Goal: Task Accomplishment & Management: Manage account settings

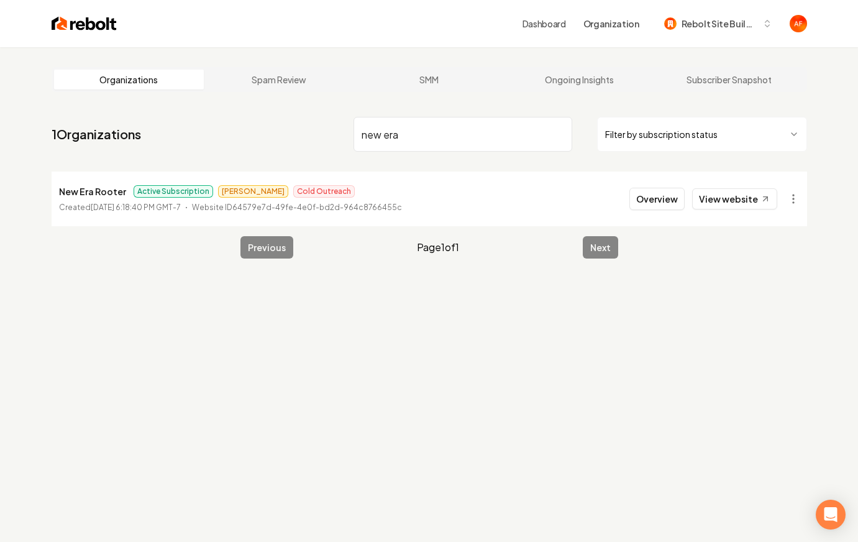
click at [426, 147] on input "new era" at bounding box center [463, 134] width 219 height 35
click at [85, 24] on img at bounding box center [84, 23] width 65 height 17
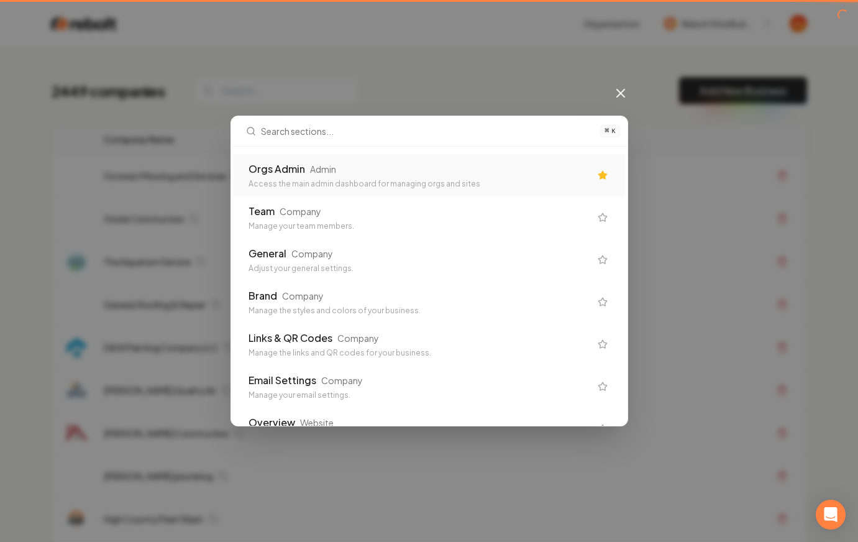
click at [502, 187] on div "Access the main admin dashboard for managing orgs and sites" at bounding box center [420, 184] width 342 height 10
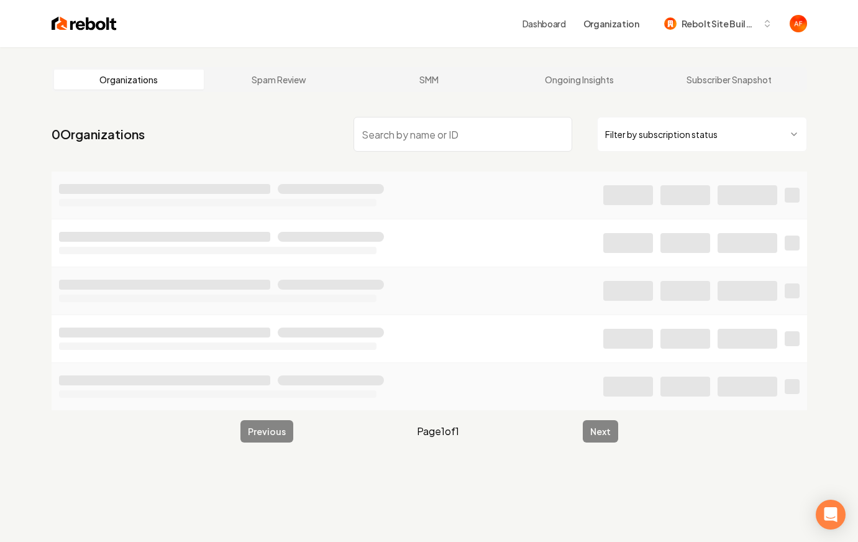
click at [91, 22] on img at bounding box center [84, 23] width 65 height 17
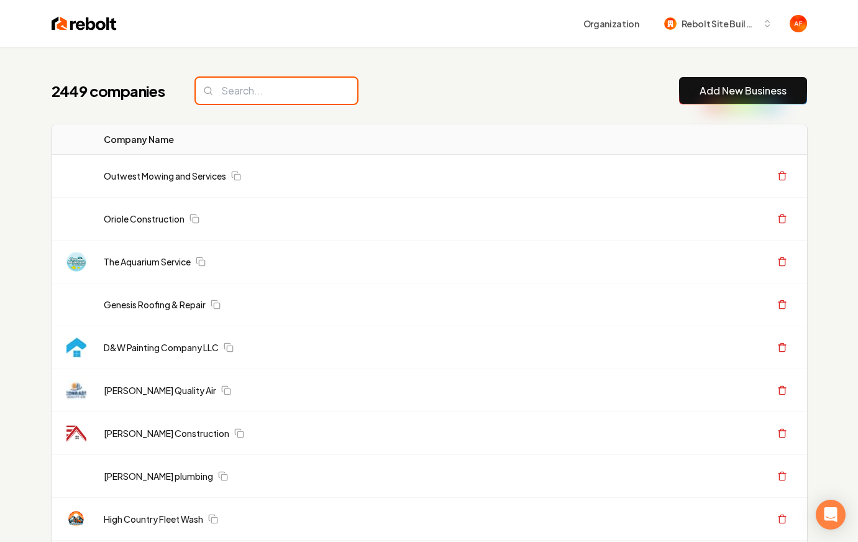
click at [265, 84] on input "search" at bounding box center [277, 91] width 162 height 26
click at [264, 86] on input "search" at bounding box center [277, 91] width 162 height 26
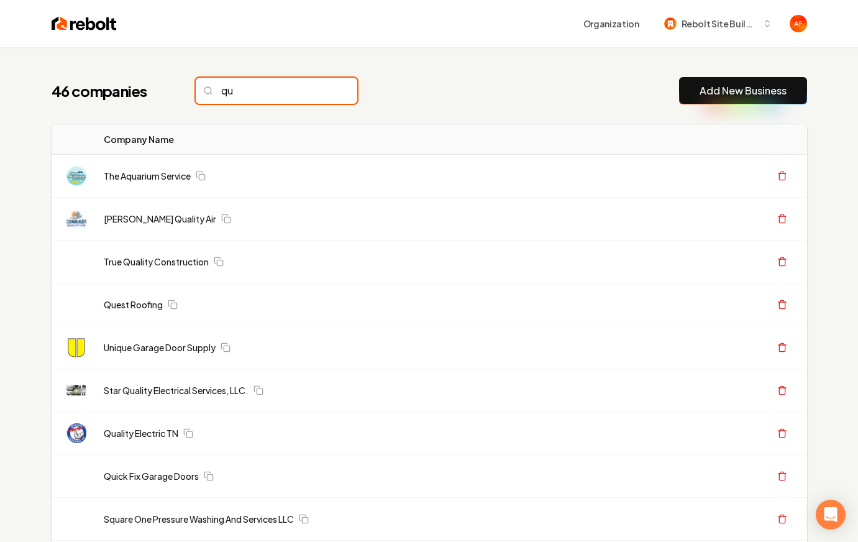
type input "q"
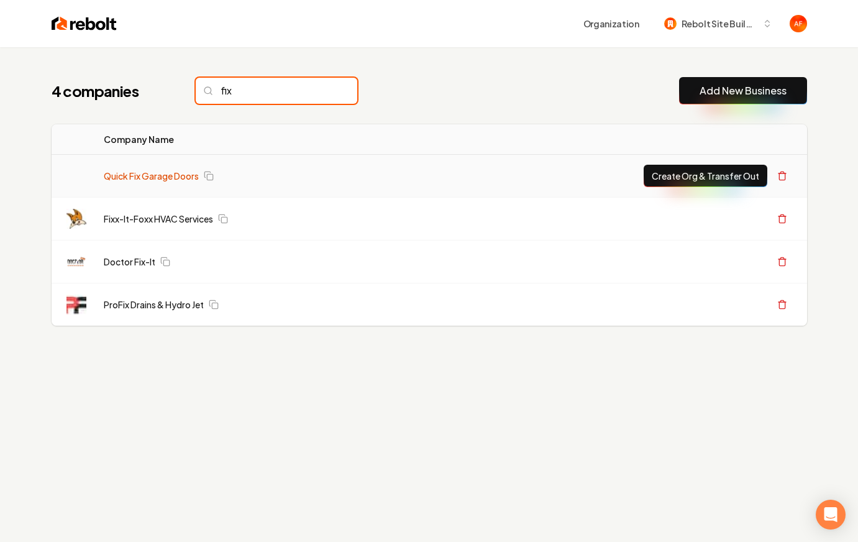
type input "fix"
click at [132, 176] on link "Quick Fix Garage Doors" at bounding box center [151, 176] width 95 height 12
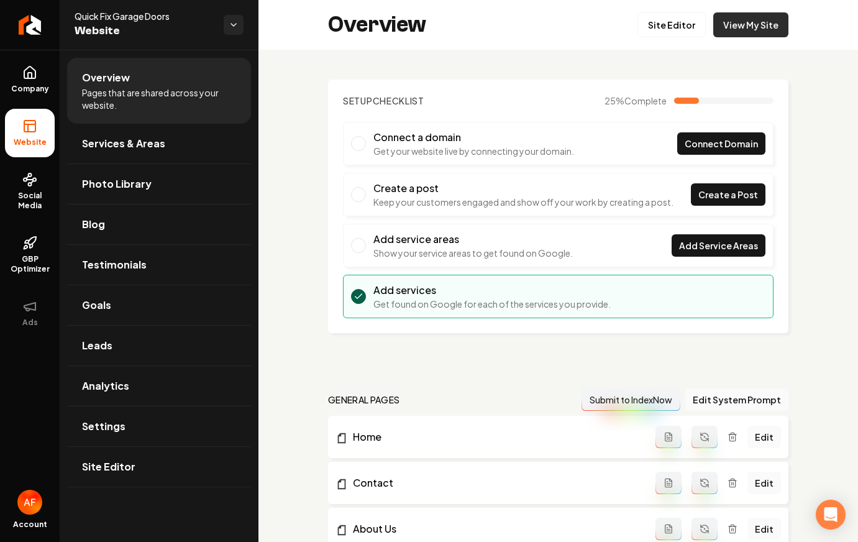
click at [771, 30] on link "View My Site" at bounding box center [751, 24] width 75 height 25
click at [31, 17] on icon "Return to dashboard" at bounding box center [30, 25] width 20 height 20
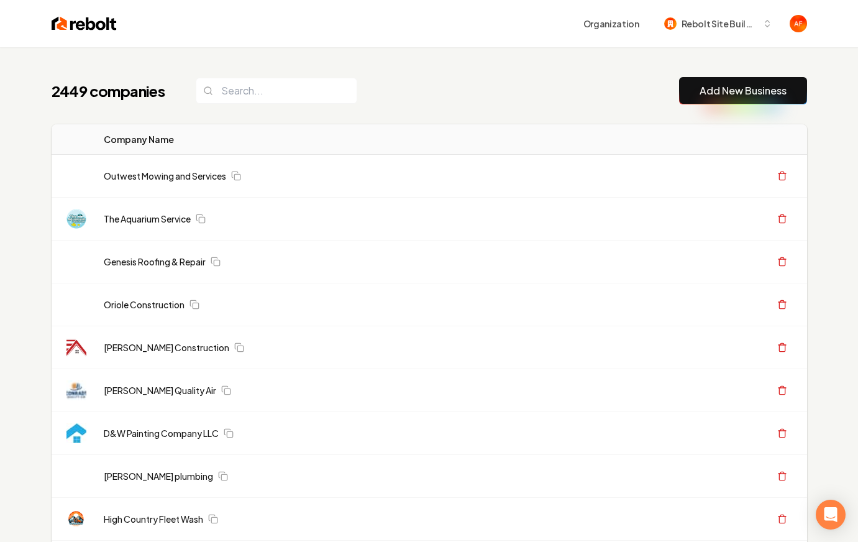
click at [74, 27] on img at bounding box center [84, 23] width 65 height 17
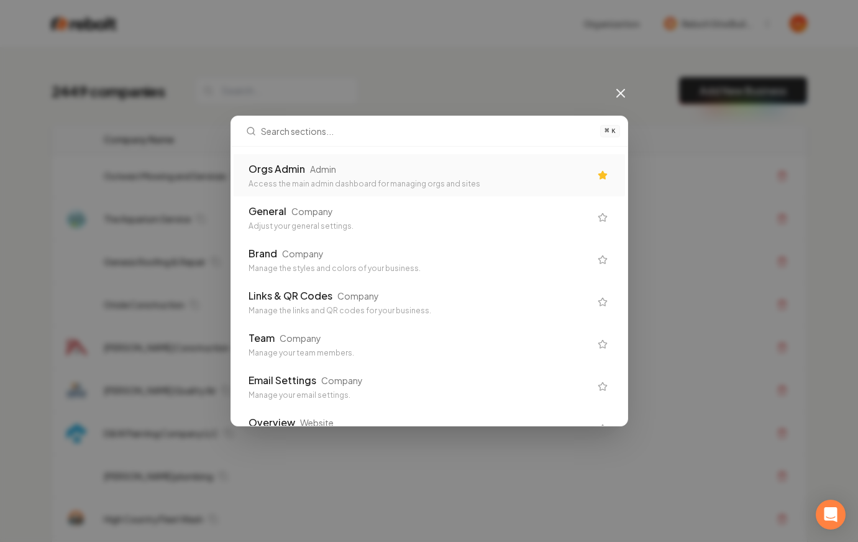
click at [267, 150] on div "Orgs Admin Admin Access the main admin dashboard for managing orgs and sites Ge…" at bounding box center [429, 286] width 397 height 279
click at [267, 163] on div "Orgs Admin" at bounding box center [277, 169] width 57 height 15
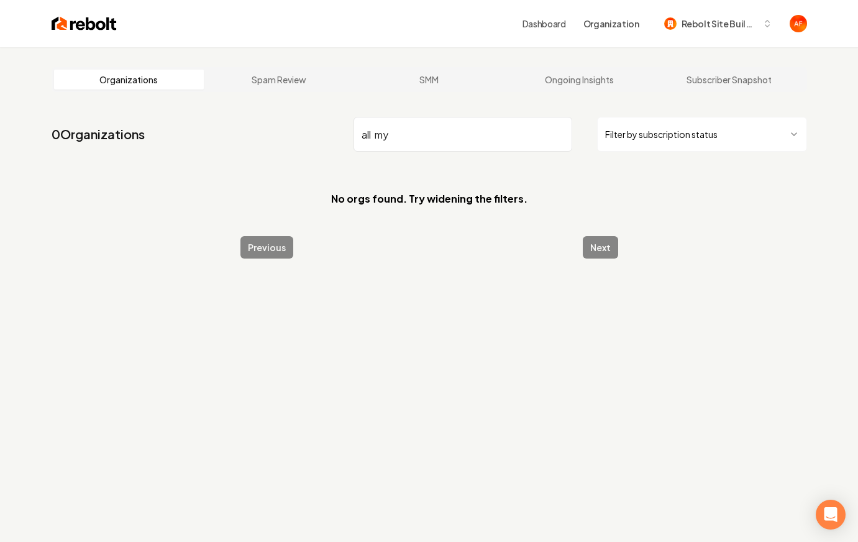
click at [408, 143] on input "all my" at bounding box center [463, 134] width 219 height 35
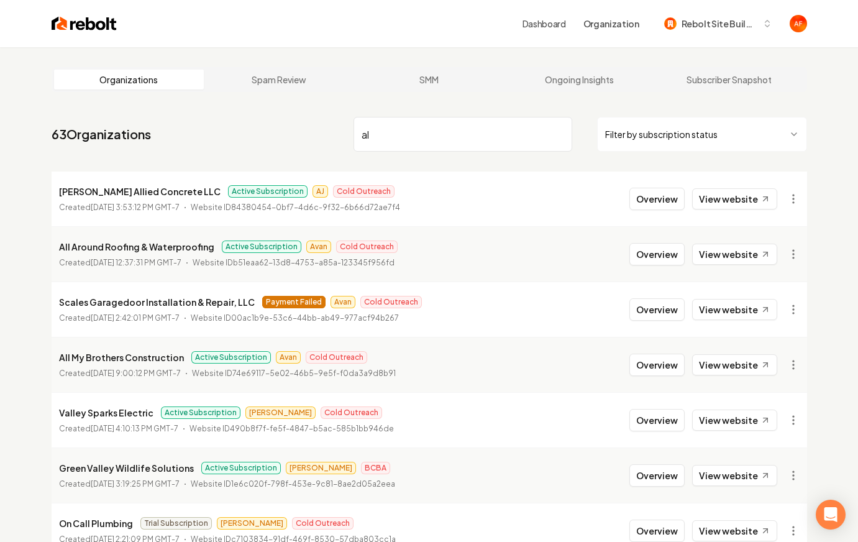
type input "a"
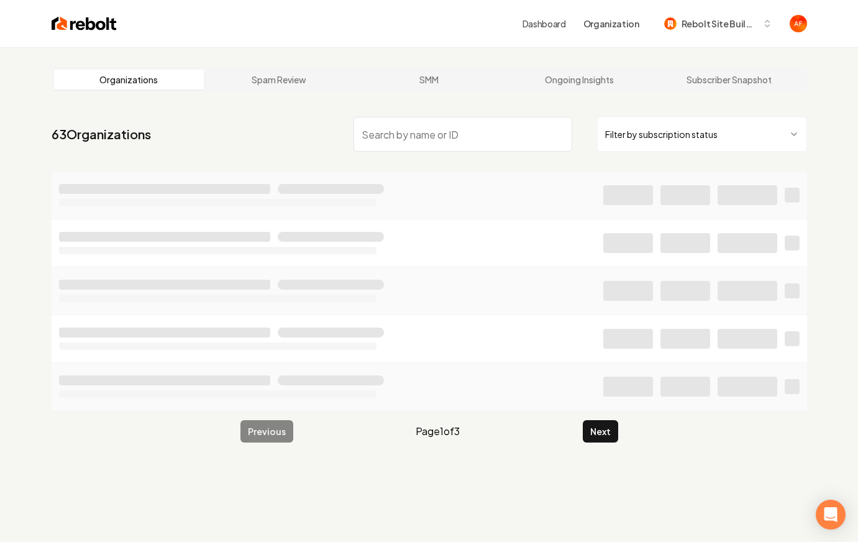
click at [661, 132] on html "Dashboard Organization Rebolt Site Builder Organizations Spam Review SMM Ongoin…" at bounding box center [429, 271] width 858 height 542
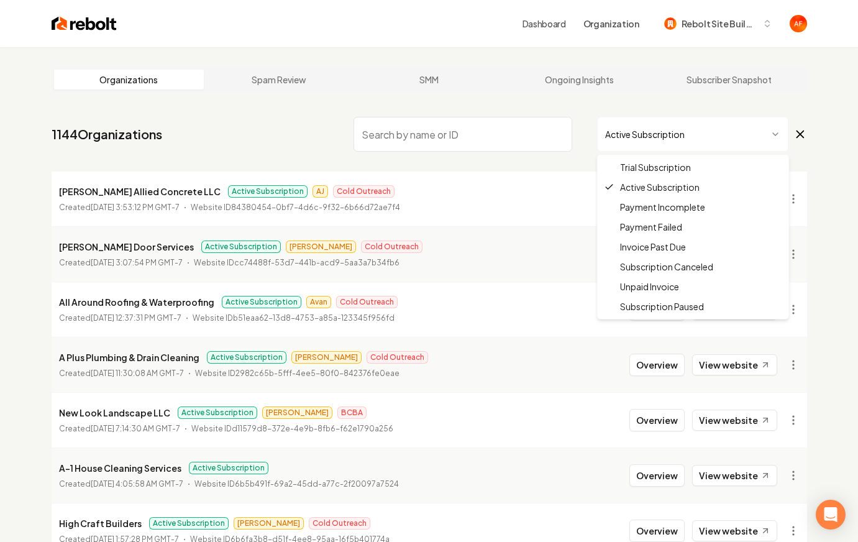
click at [602, 133] on html "Dashboard Organization Rebolt Site Builder Organizations Spam Review SMM Ongoin…" at bounding box center [429, 271] width 858 height 542
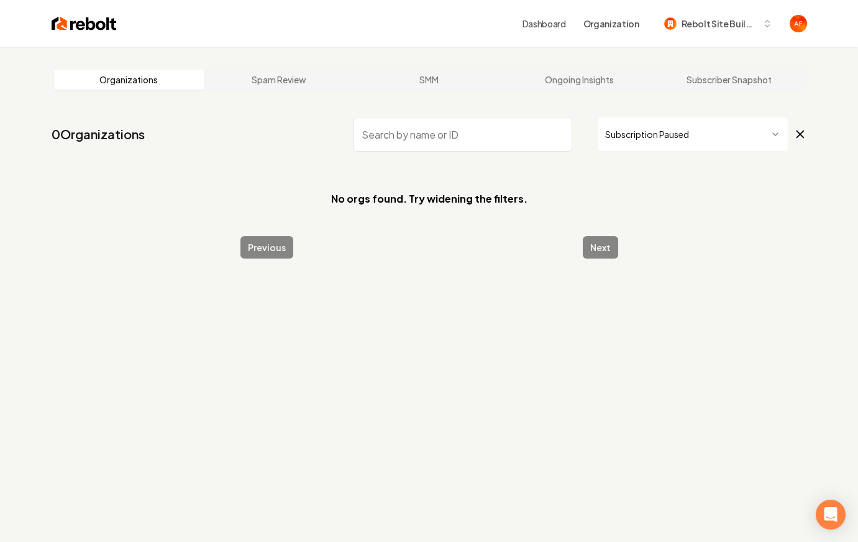
click at [644, 122] on html "Dashboard Organization Rebolt Site Builder Organizations Spam Review SMM Ongoin…" at bounding box center [429, 271] width 858 height 542
click at [691, 137] on html "Dashboard Organization Rebolt Site Builder Organizations Spam Review SMM Ongoin…" at bounding box center [429, 271] width 858 height 542
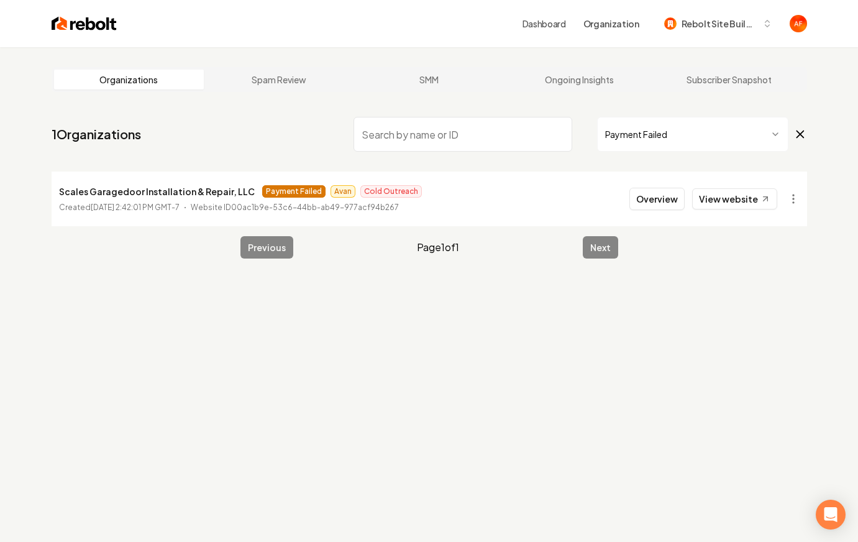
click at [707, 137] on html "Dashboard Organization Rebolt Site Builder Organizations Spam Review SMM Ongoin…" at bounding box center [429, 271] width 858 height 542
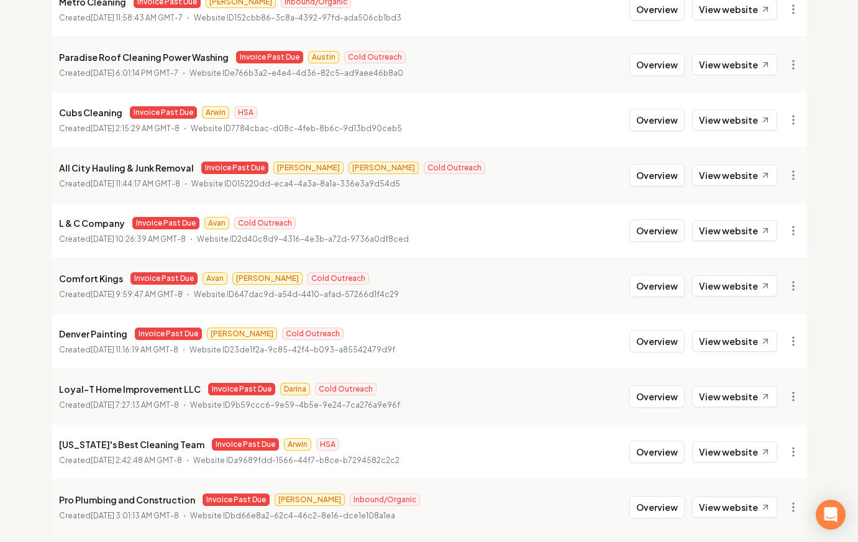
scroll to position [1341, 0]
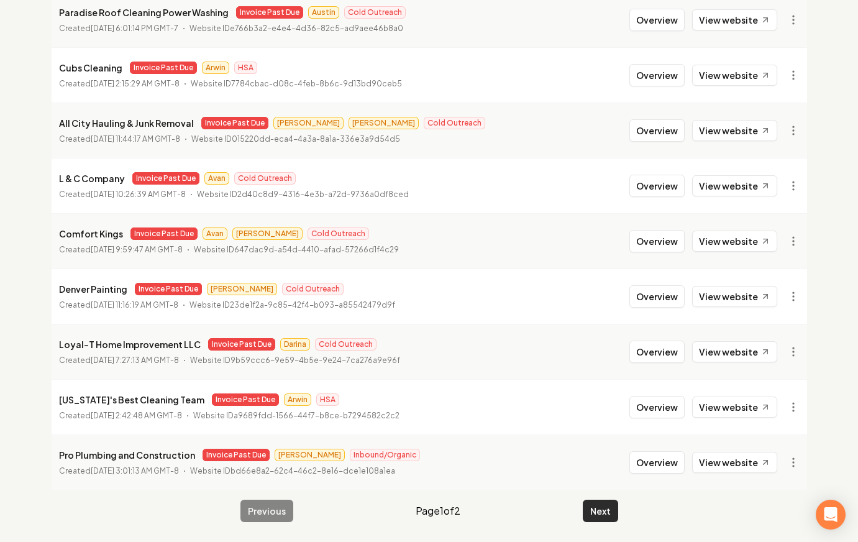
click at [607, 507] on button "Next" at bounding box center [600, 511] width 35 height 22
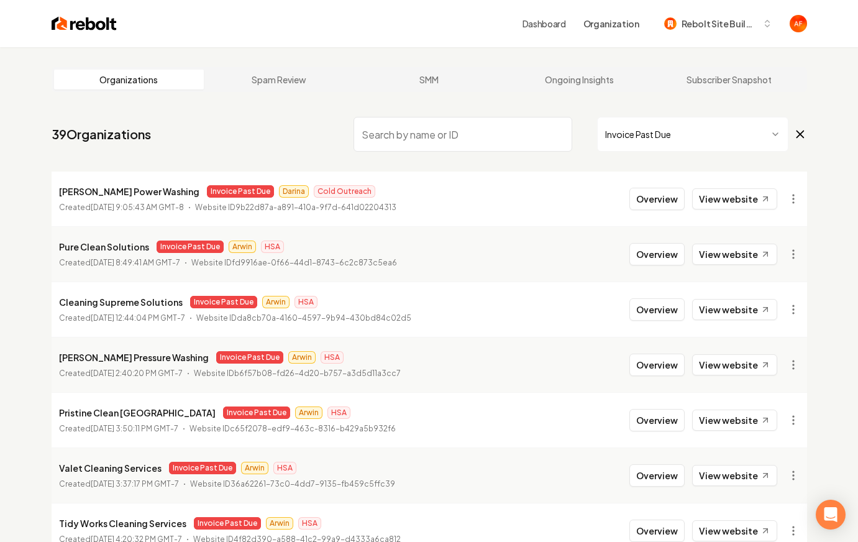
scroll to position [179, 0]
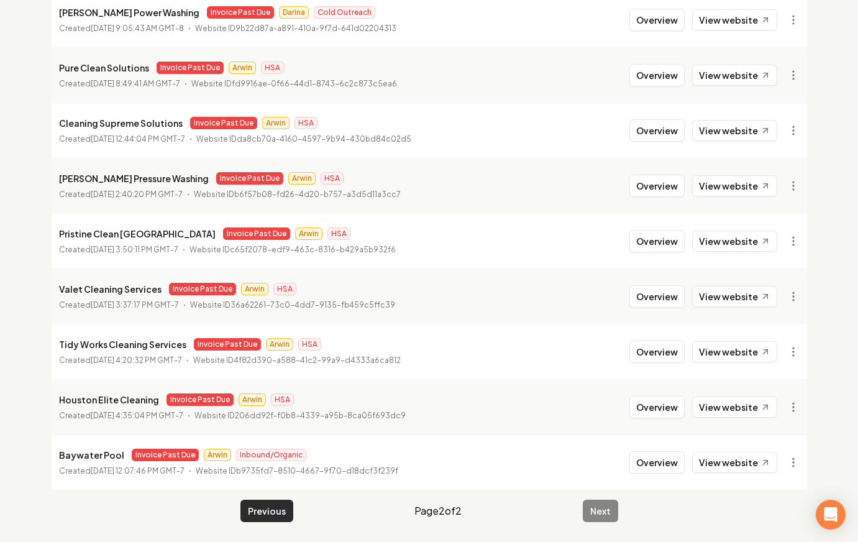
click at [272, 511] on button "Previous" at bounding box center [267, 511] width 53 height 22
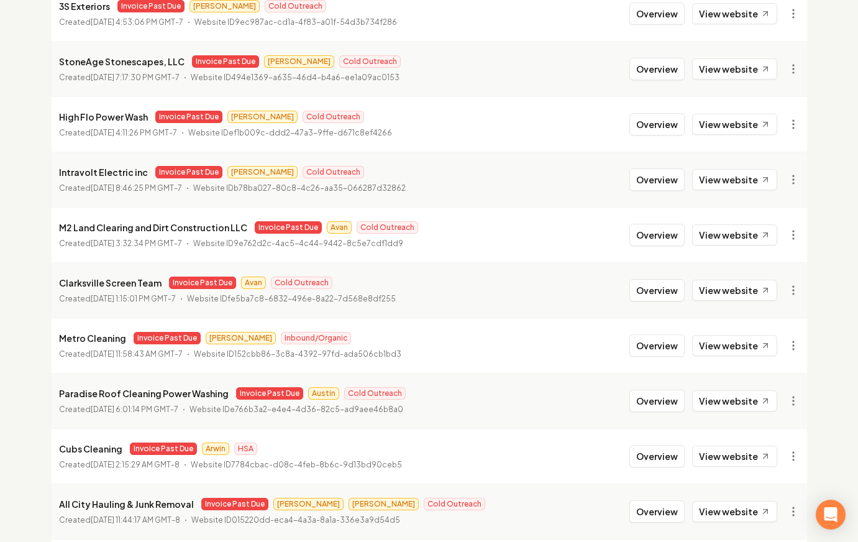
scroll to position [1341, 0]
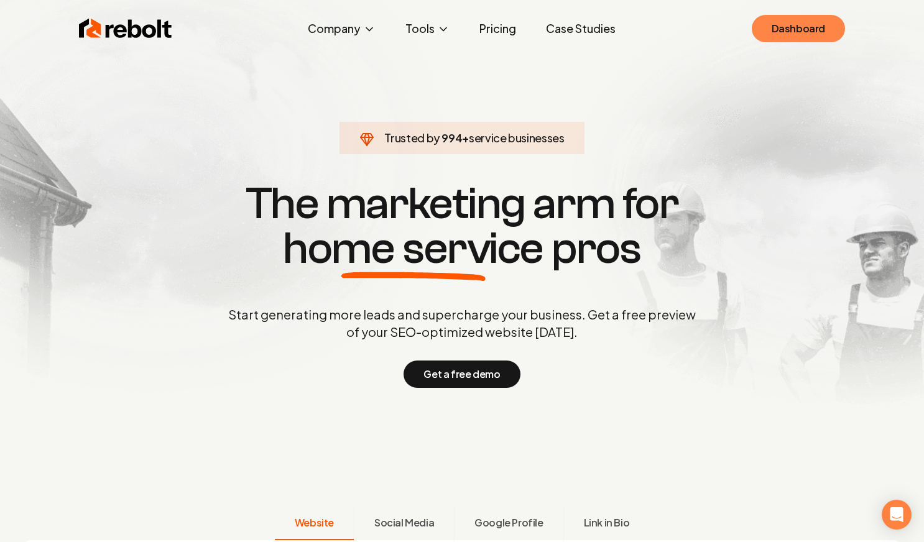
click at [800, 16] on link "Dashboard" at bounding box center [797, 28] width 93 height 27
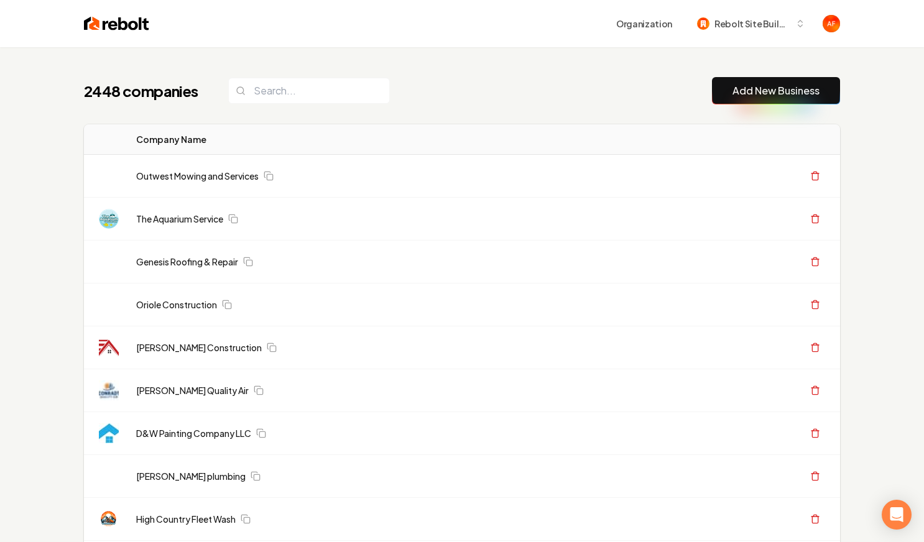
click at [768, 99] on button "Add New Business" at bounding box center [776, 90] width 128 height 27
click at [774, 91] on link "Add New Business" at bounding box center [775, 90] width 87 height 15
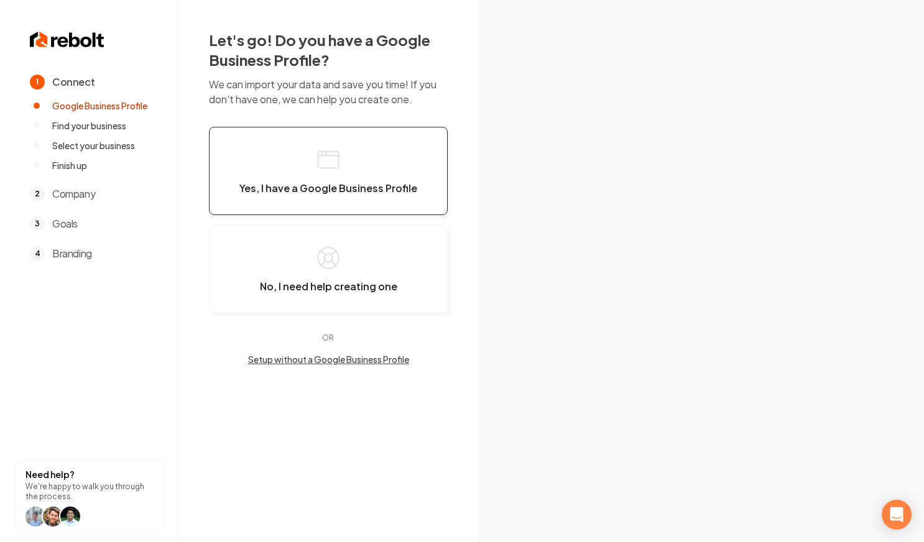
click at [371, 153] on button "Yes, I have a Google Business Profile" at bounding box center [328, 171] width 239 height 88
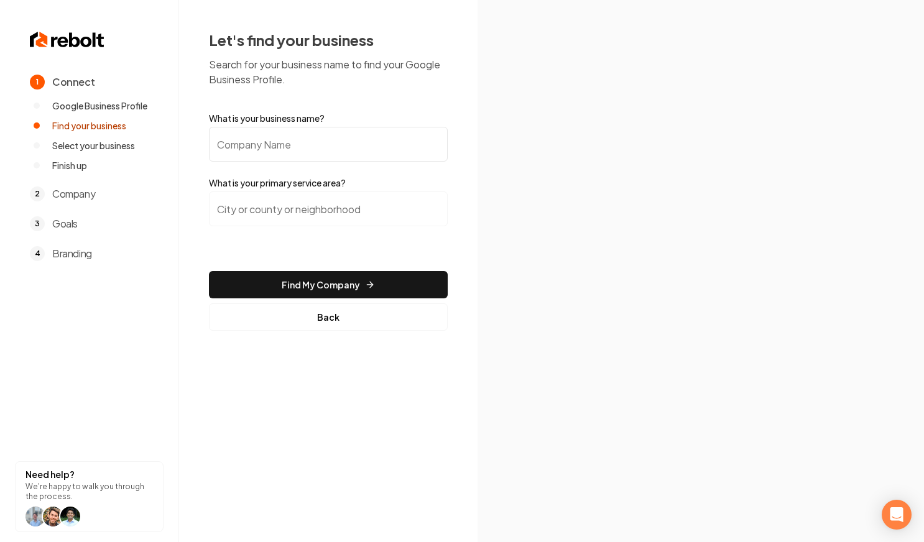
click at [349, 150] on input "What is your business name?" at bounding box center [328, 144] width 239 height 35
type input "quix fix"
click at [346, 202] on input "search" at bounding box center [328, 208] width 239 height 35
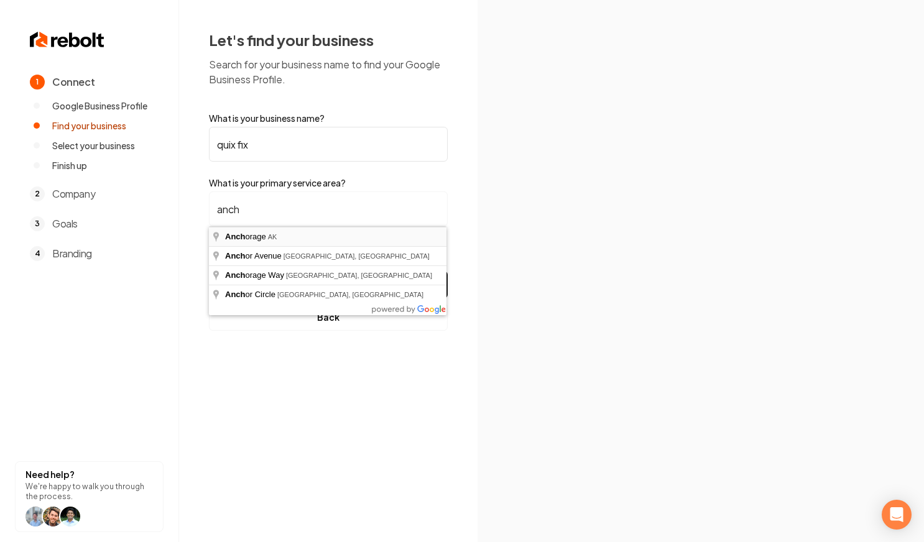
type input "Anchorage, [GEOGRAPHIC_DATA]"
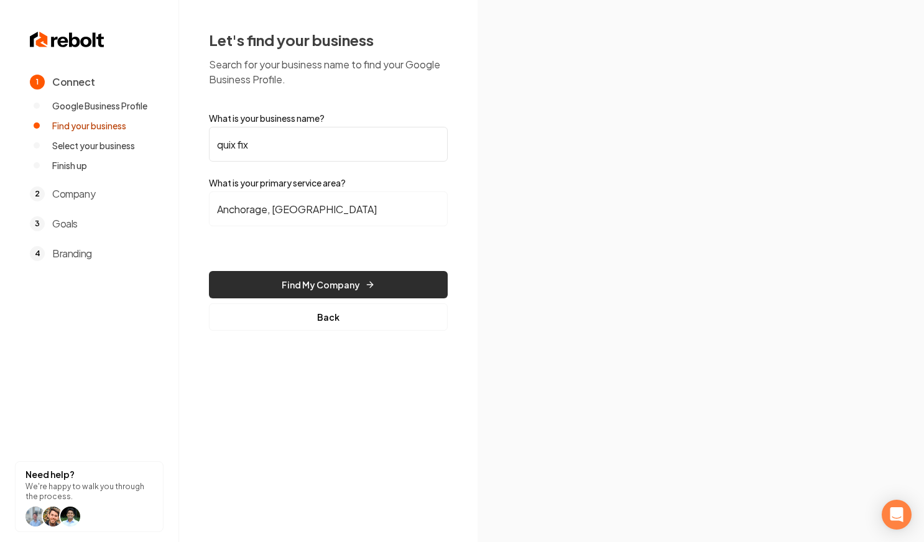
click at [354, 287] on button "Find My Company" at bounding box center [328, 284] width 239 height 27
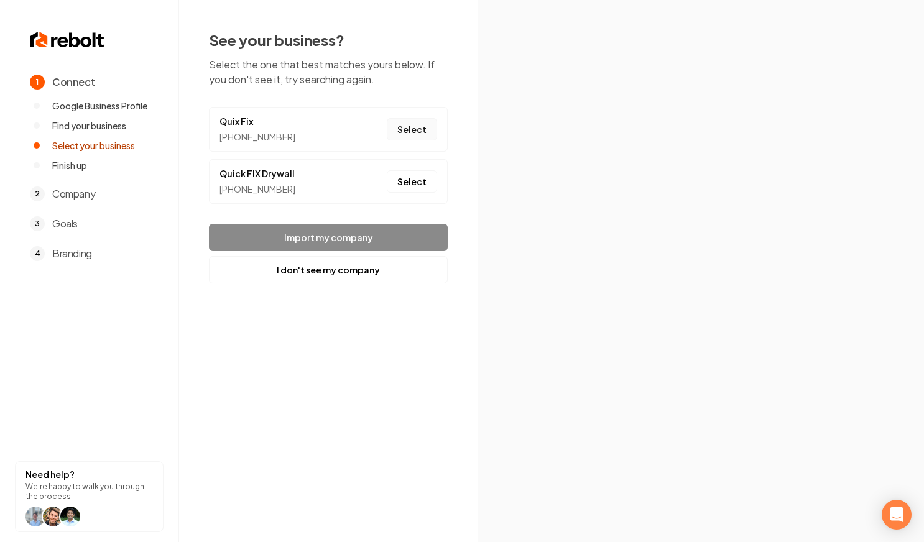
click at [411, 132] on button "Select" at bounding box center [412, 129] width 50 height 22
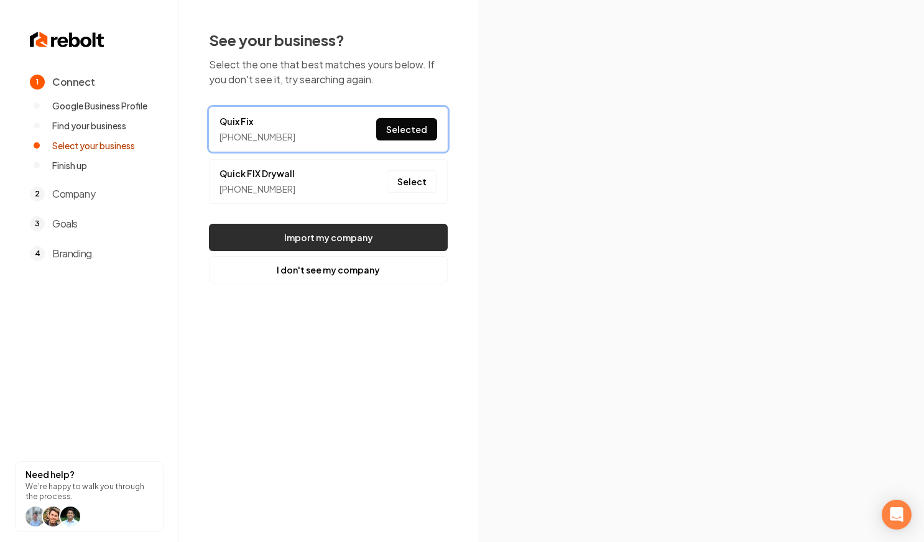
click at [379, 230] on button "Import my company" at bounding box center [328, 237] width 239 height 27
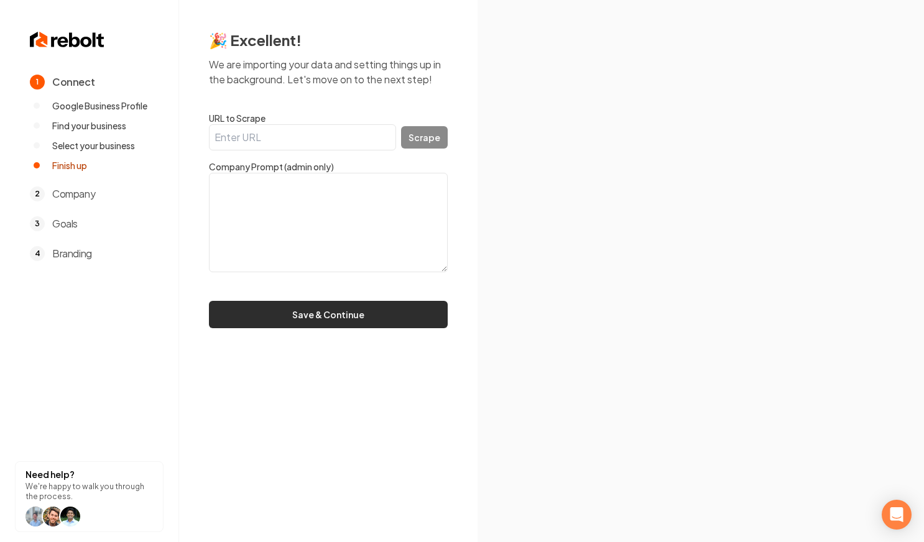
click at [411, 305] on button "Save & Continue" at bounding box center [328, 314] width 239 height 27
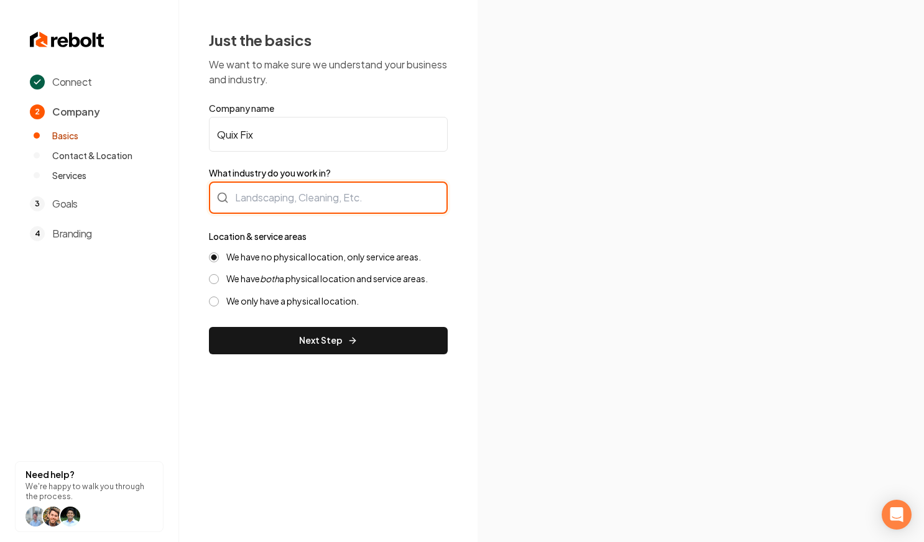
click at [329, 205] on div at bounding box center [328, 198] width 239 height 32
type input "h"
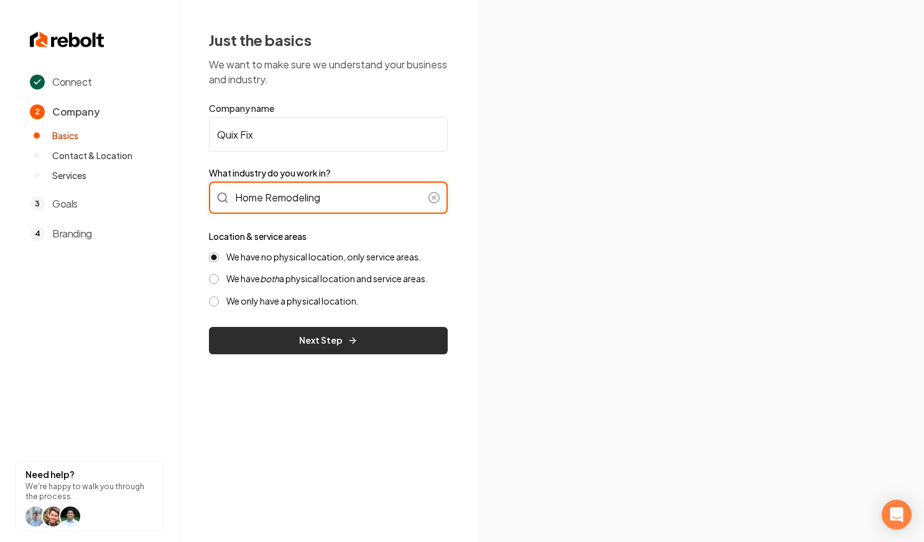
type input "Home Remodeling"
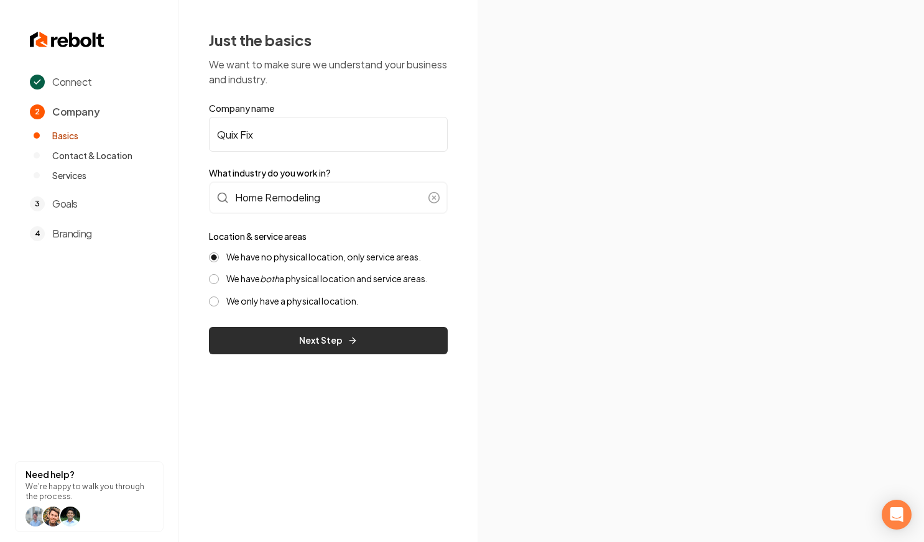
click at [322, 342] on button "Next Step" at bounding box center [328, 340] width 239 height 27
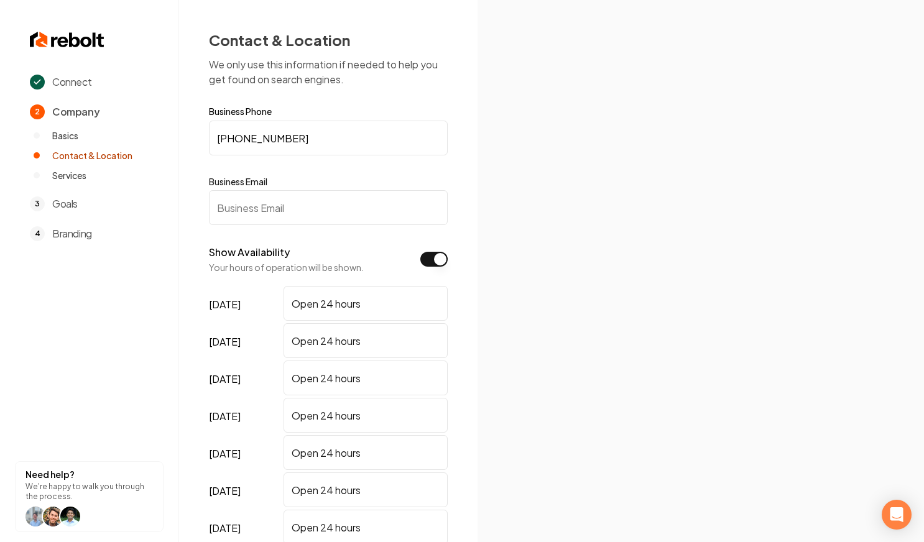
scroll to position [134, 0]
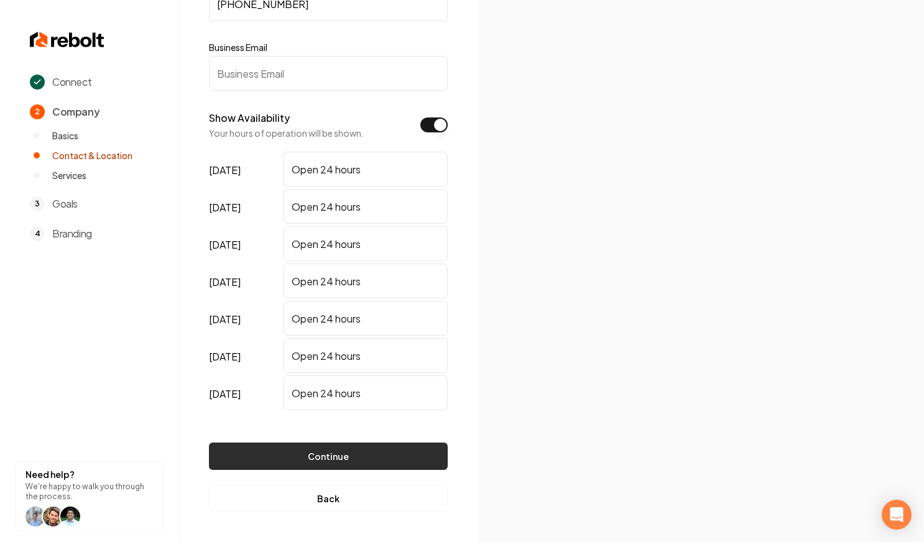
click at [334, 444] on button "Continue" at bounding box center [328, 456] width 239 height 27
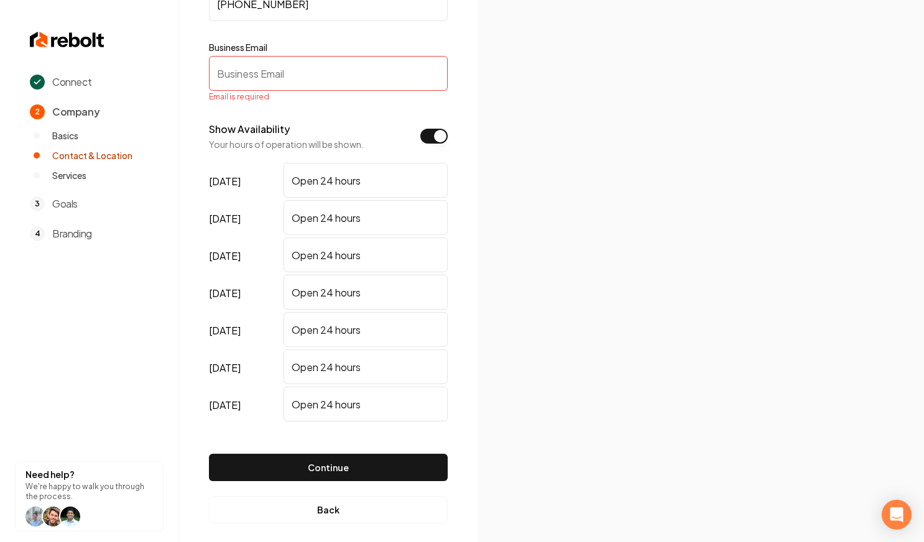
click at [280, 68] on input "Business Email" at bounding box center [328, 73] width 239 height 35
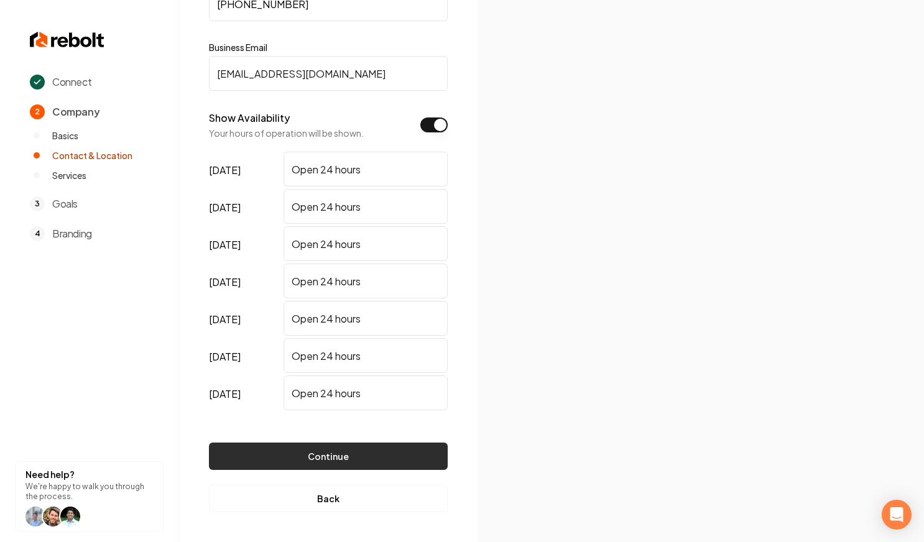
type input "[EMAIL_ADDRESS][DOMAIN_NAME]"
click at [332, 459] on button "Continue" at bounding box center [328, 456] width 239 height 27
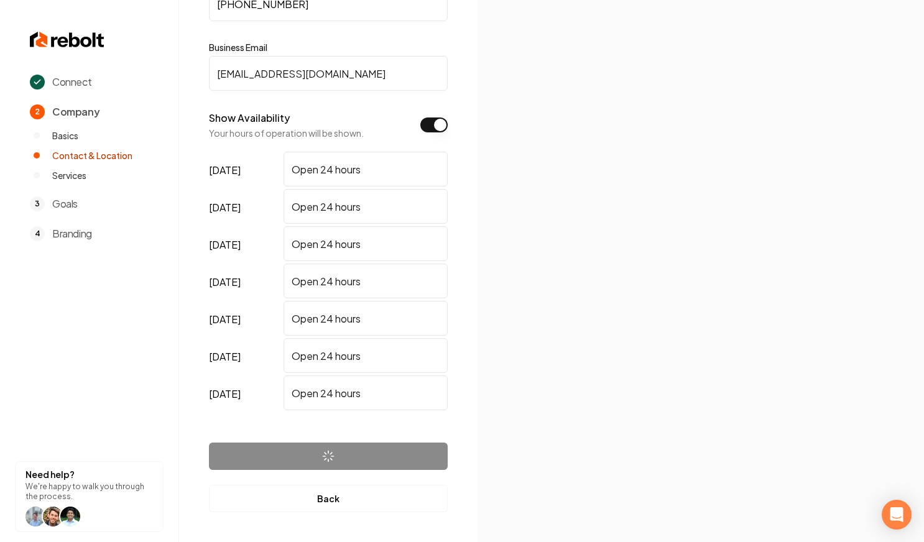
scroll to position [0, 0]
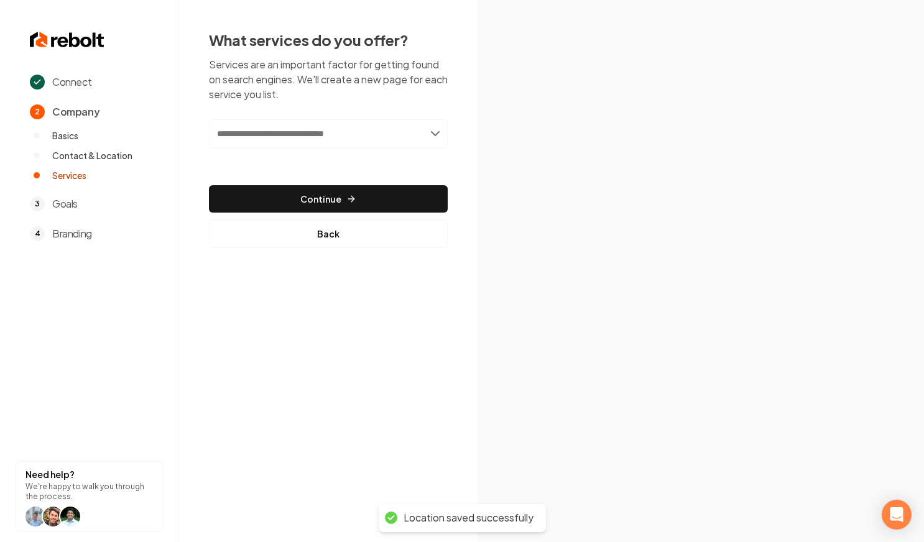
click at [401, 133] on input "text" at bounding box center [328, 133] width 239 height 29
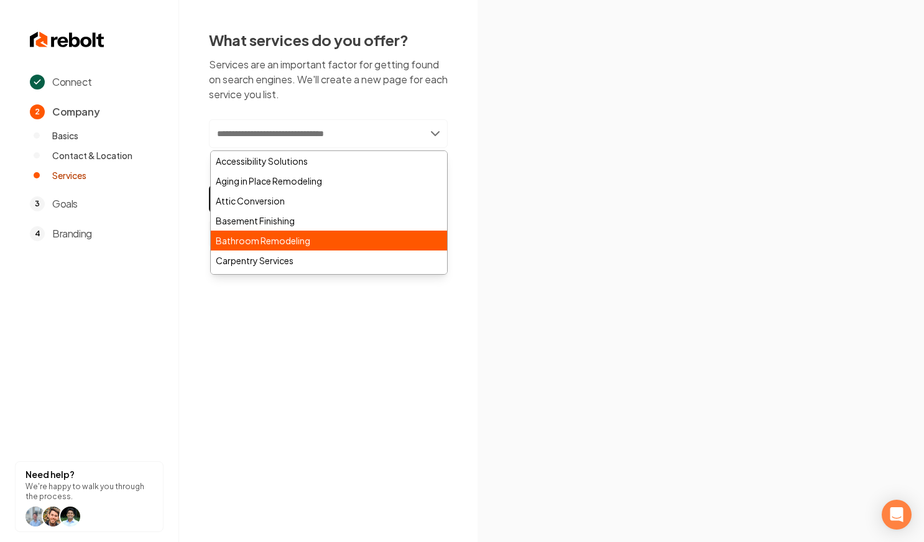
click at [339, 244] on div "Bathroom Remodeling" at bounding box center [329, 241] width 236 height 20
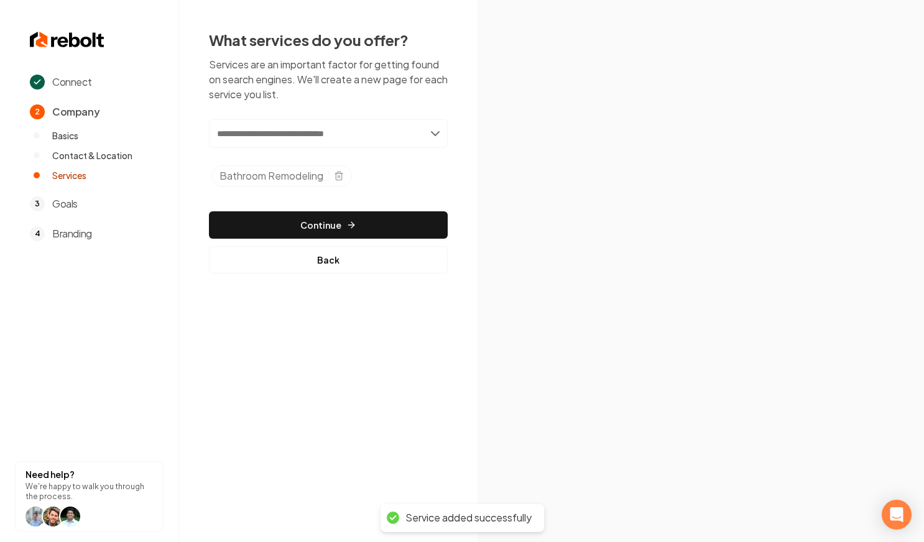
click at [376, 135] on input "text" at bounding box center [328, 133] width 239 height 29
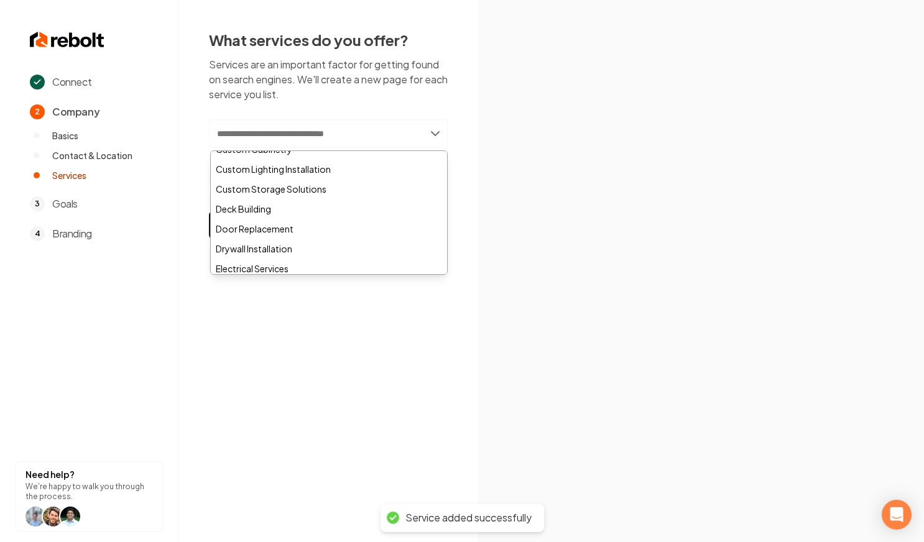
scroll to position [155, 0]
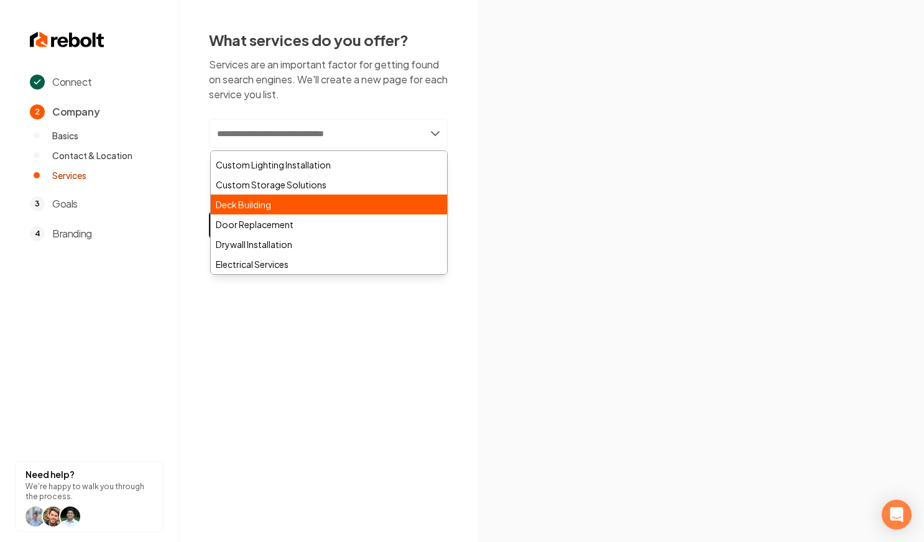
click at [365, 203] on div "Deck Building" at bounding box center [329, 205] width 236 height 20
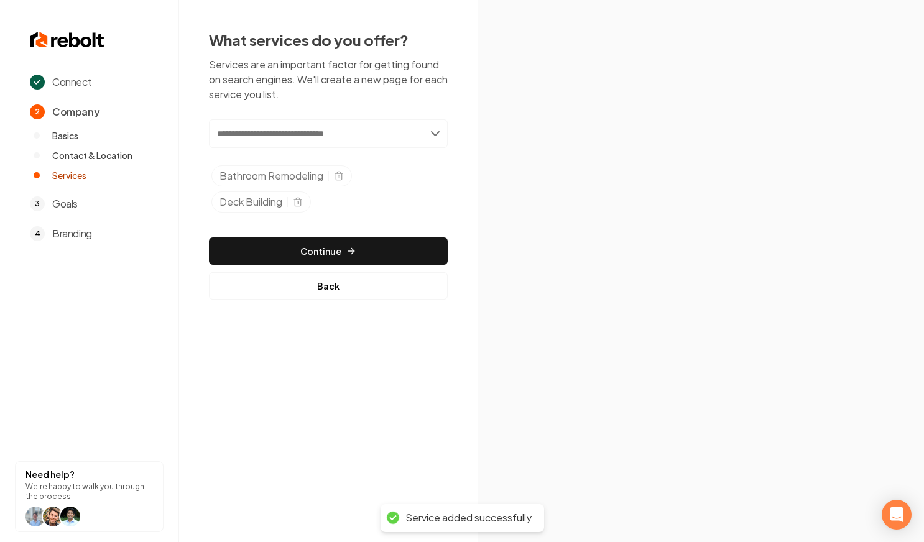
click at [329, 147] on input "text" at bounding box center [328, 133] width 239 height 29
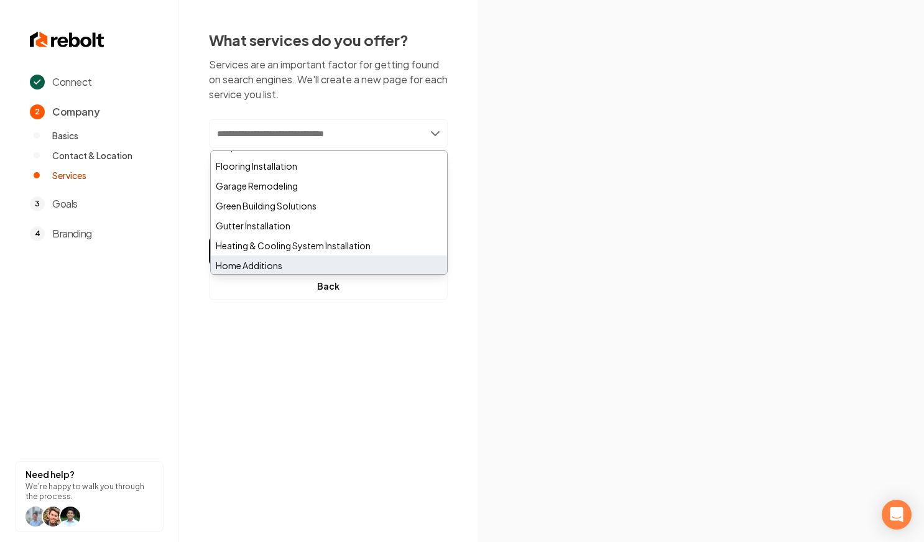
scroll to position [381, 0]
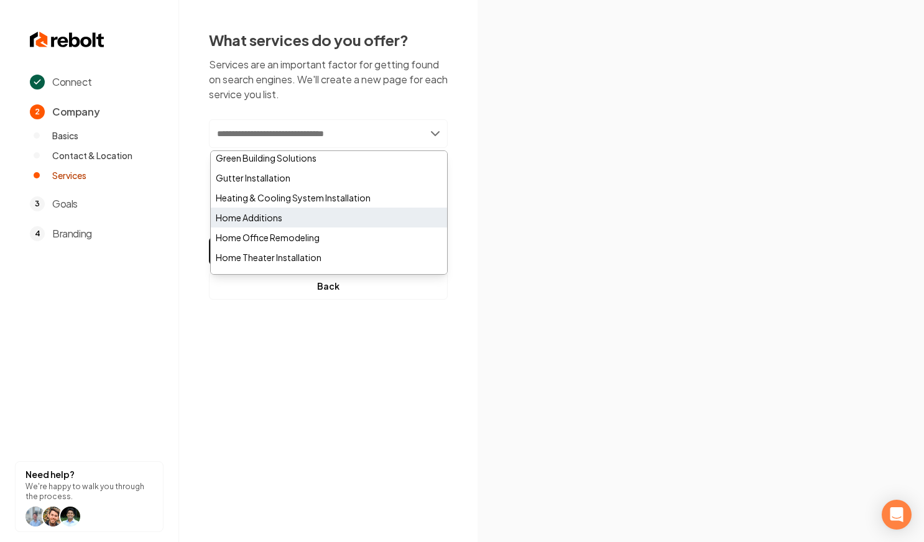
click at [316, 225] on div "Home Additions" at bounding box center [329, 218] width 236 height 20
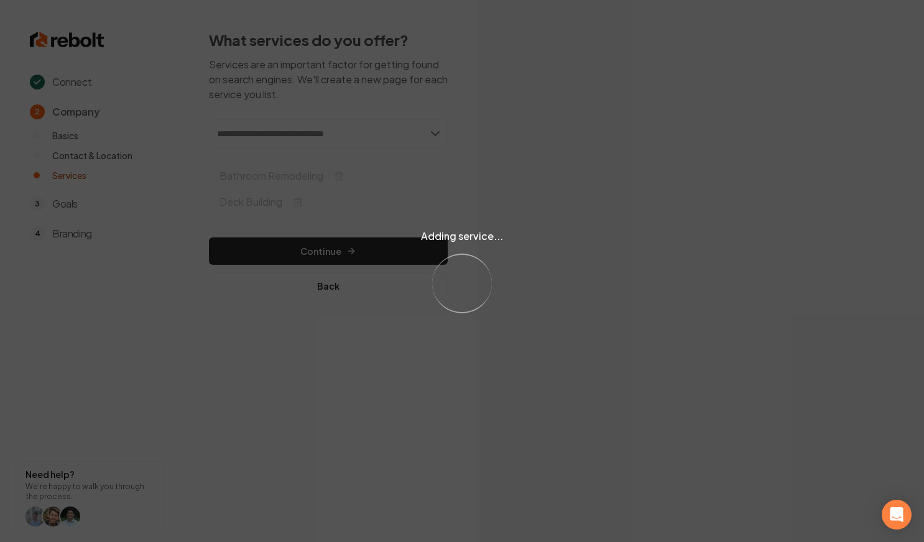
click at [318, 249] on div "Adding service... Loading..." at bounding box center [462, 271] width 924 height 542
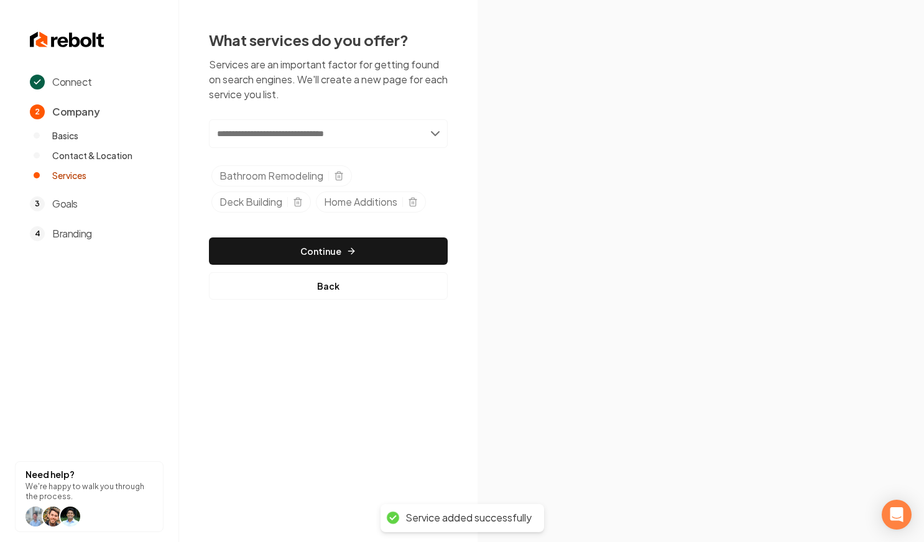
click at [318, 249] on button "Continue" at bounding box center [328, 250] width 239 height 27
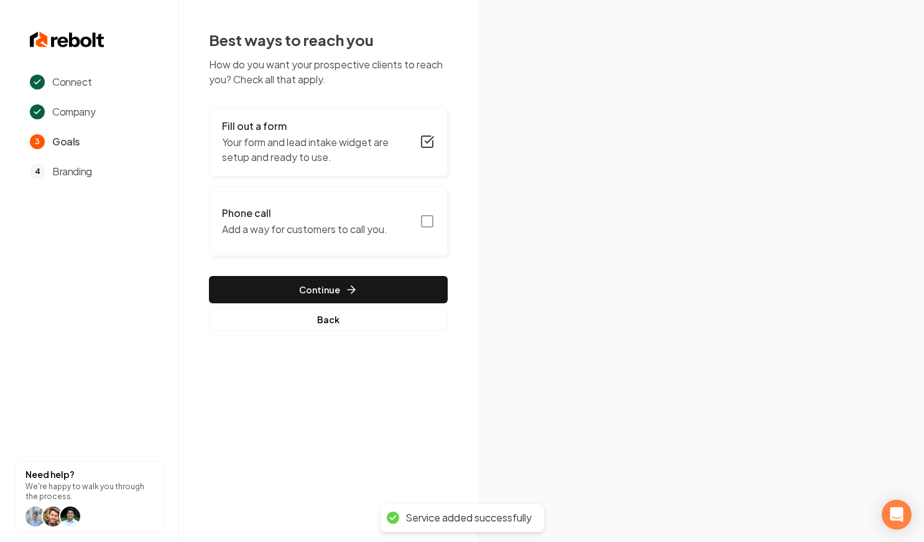
click at [351, 155] on p "Your form and lead intake widget are setup and ready to use." at bounding box center [317, 150] width 190 height 30
click at [411, 221] on button "Phone call Add a way for customers to call you." at bounding box center [328, 221] width 239 height 70
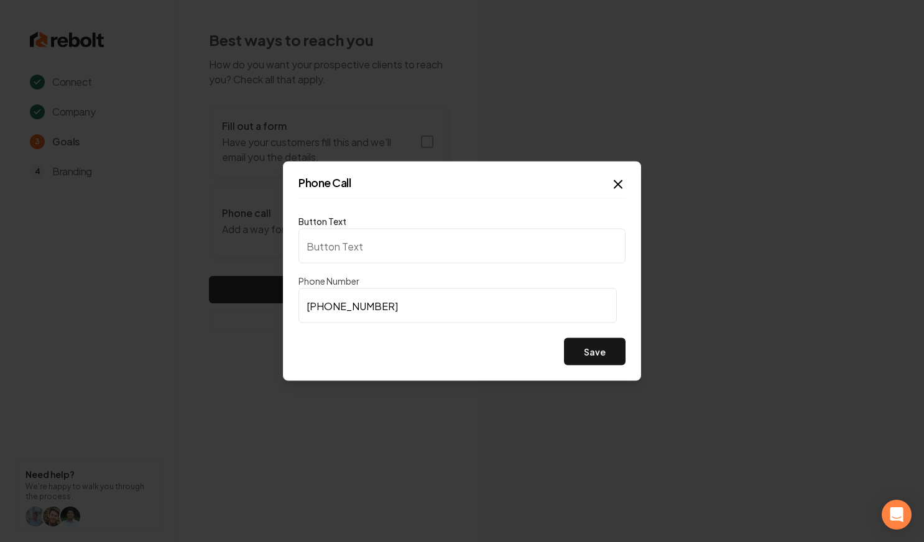
type input "Call us"
type input "[PHONE_NUMBER]"
click at [592, 348] on button "Save" at bounding box center [595, 351] width 62 height 27
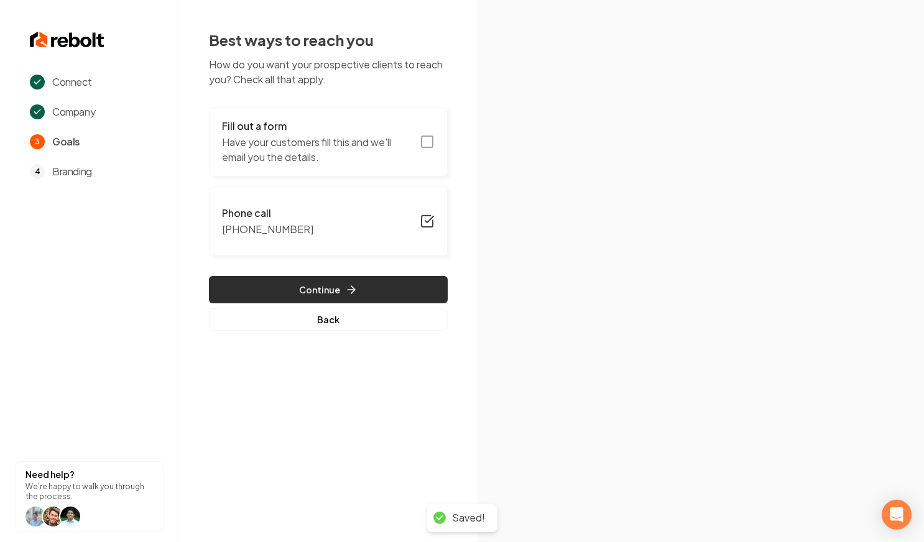
click at [241, 278] on button "Continue" at bounding box center [328, 289] width 239 height 27
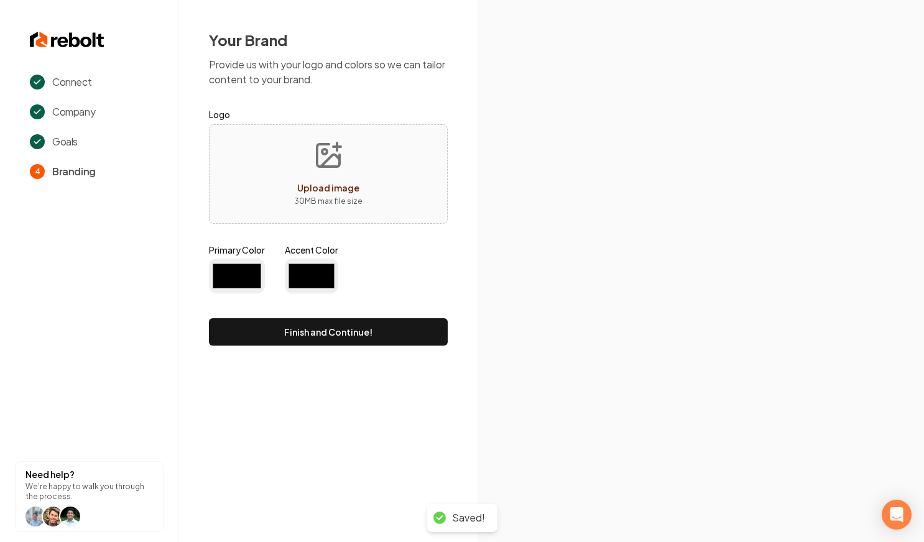
type input "#194d33"
type input "#70be00"
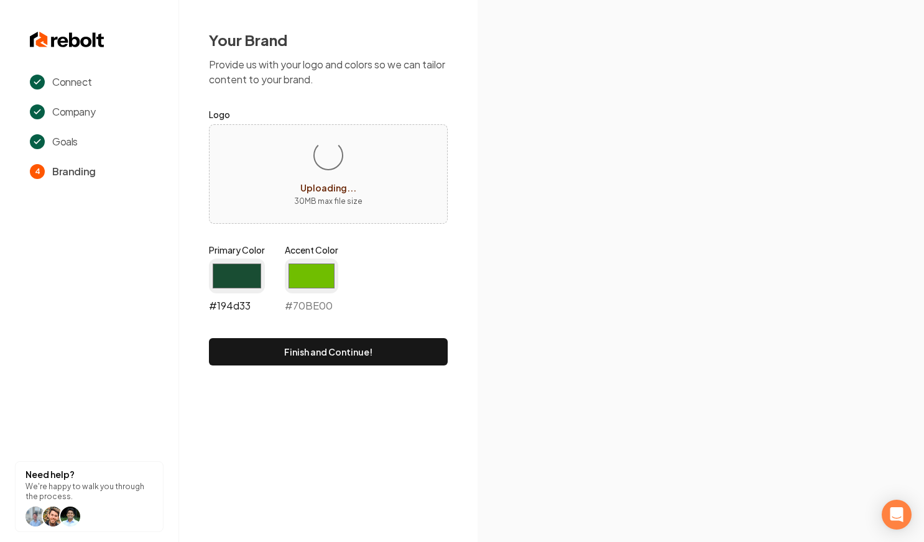
click at [238, 276] on input "#194d33" at bounding box center [237, 276] width 56 height 35
type input "#000644"
click at [311, 275] on input "#70be00" at bounding box center [311, 276] width 53 height 35
click at [363, 240] on form "Logo Primary Color #000644 #000644 Accent Color #be5d62 #be5d62 Finish and Cont…" at bounding box center [328, 236] width 239 height 259
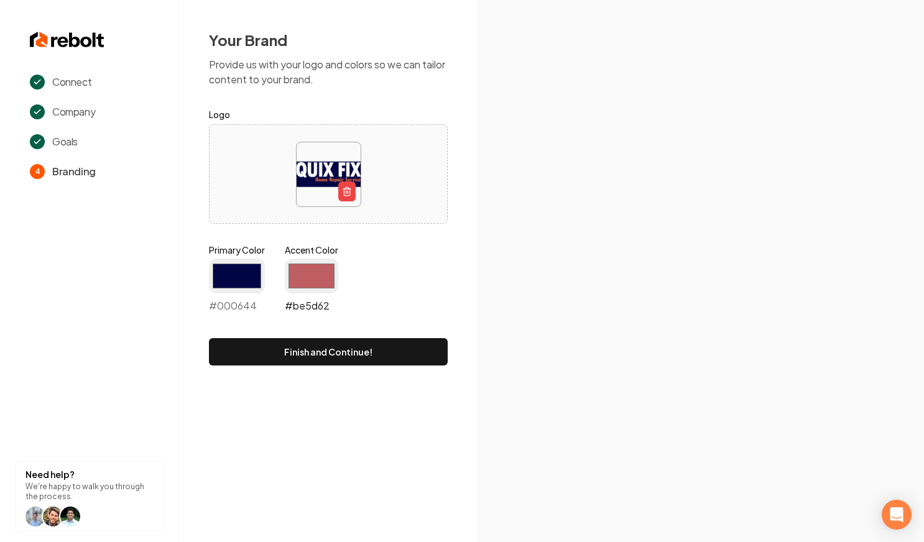
click at [330, 269] on input "#be5d62" at bounding box center [311, 276] width 53 height 35
type input "#ff9214"
click at [416, 270] on div "Primary Color #000644 #000644 Accent Color #ff9214 #ff9214" at bounding box center [328, 281] width 239 height 75
click at [224, 271] on input "#000644" at bounding box center [237, 276] width 56 height 35
type input "#000ea3"
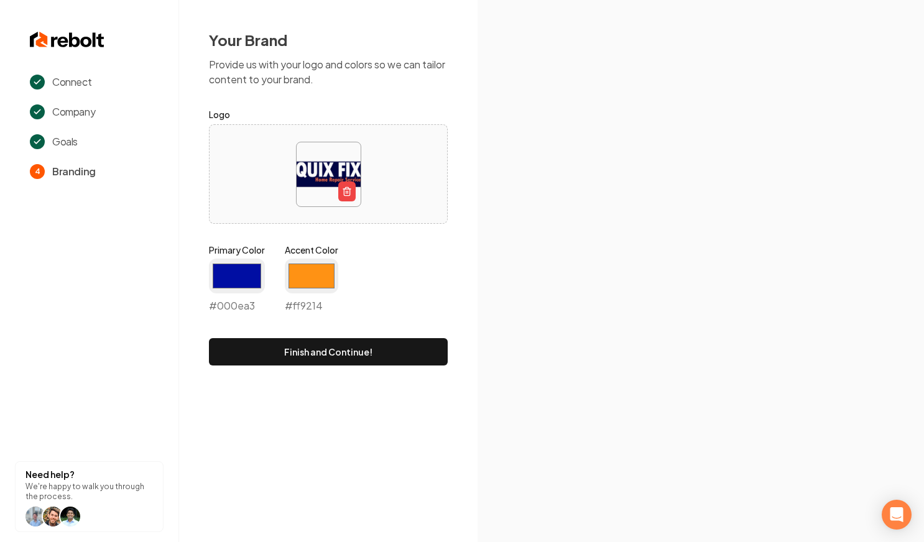
click at [398, 275] on div "Primary Color #000ea3 #000ea3 Accent Color #ff9214 #ff9214" at bounding box center [328, 281] width 239 height 75
click at [389, 365] on button "Finish and Continue!" at bounding box center [328, 351] width 239 height 27
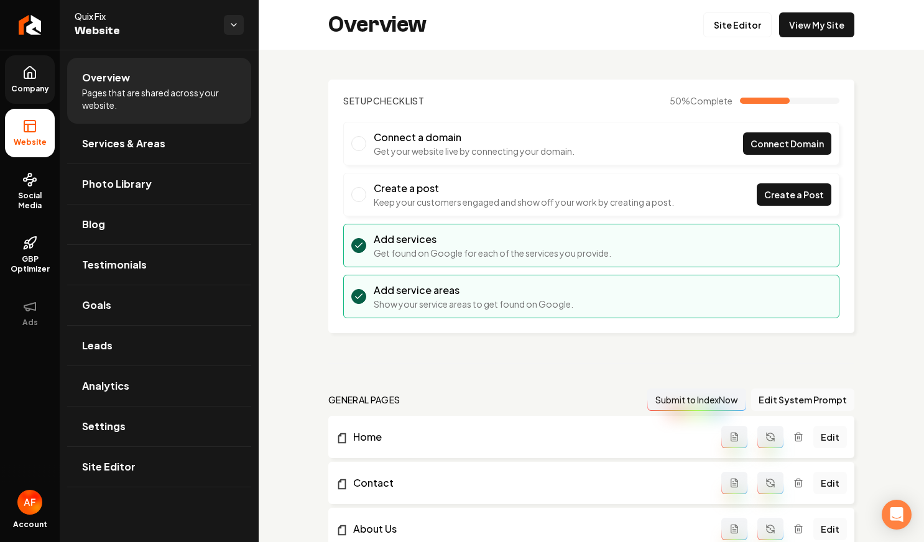
click at [29, 93] on span "Company" at bounding box center [30, 89] width 48 height 10
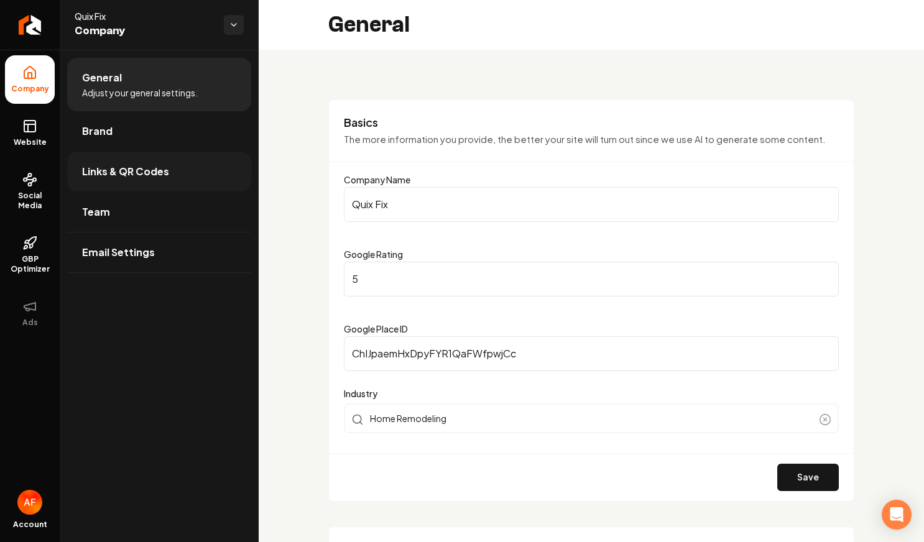
click at [114, 156] on link "Links & QR Codes" at bounding box center [159, 172] width 184 height 40
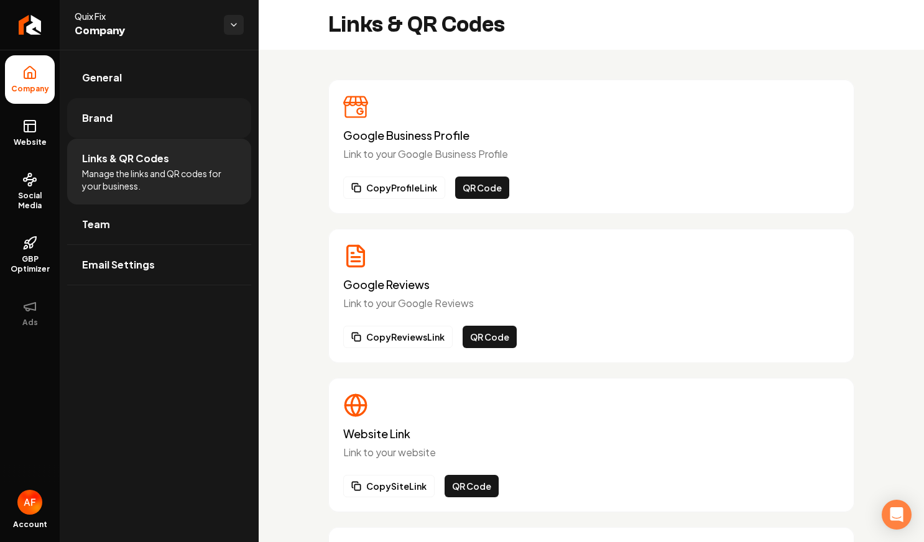
click at [134, 131] on link "Brand" at bounding box center [159, 118] width 184 height 40
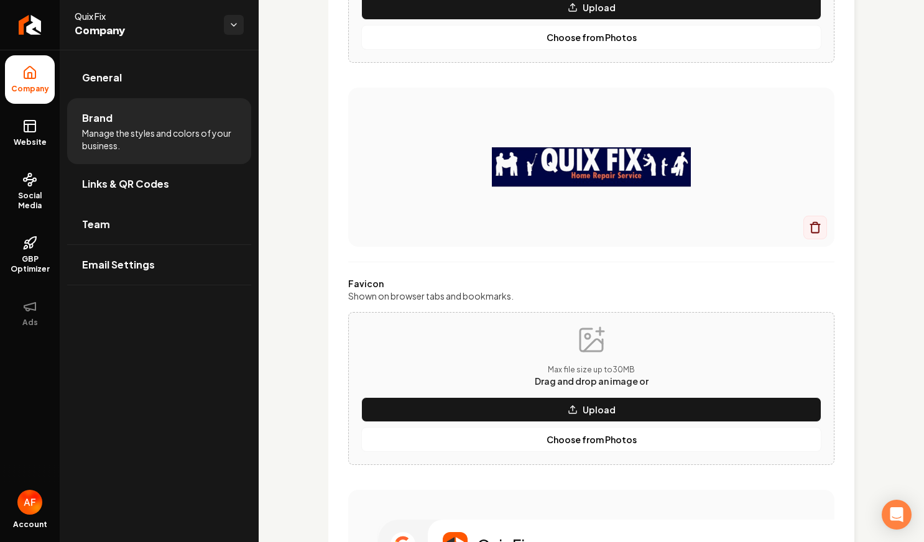
scroll to position [366, 0]
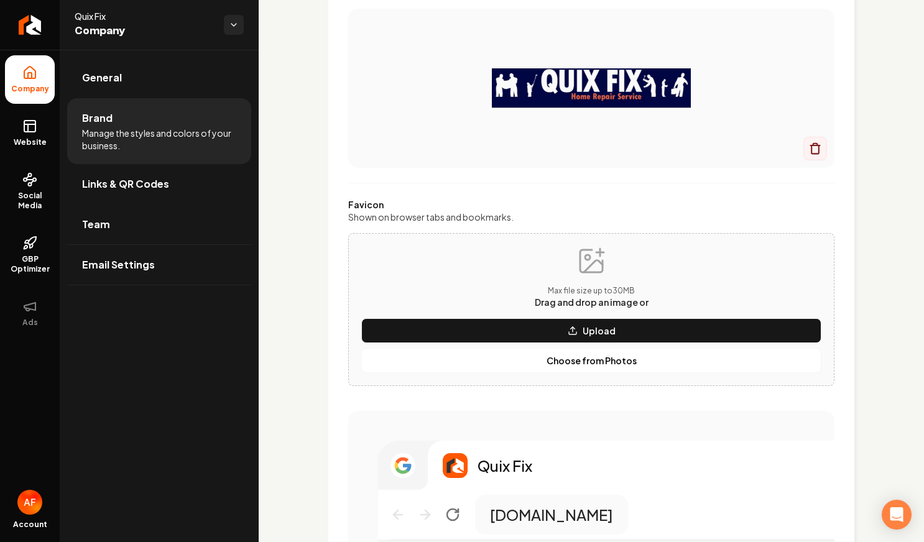
click at [398, 472] on rect "Main content area" at bounding box center [403, 466] width 20 height 20
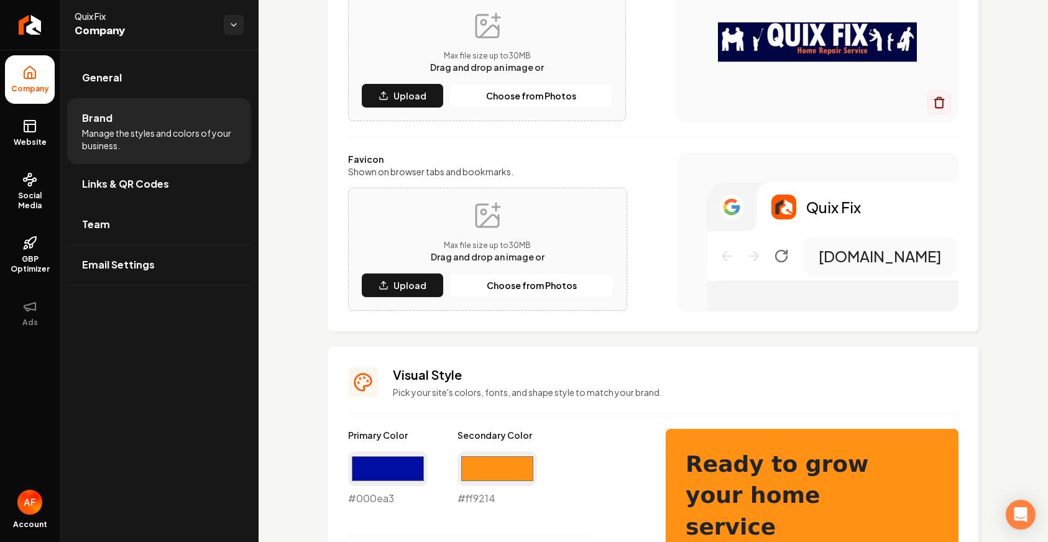
scroll to position [211, 0]
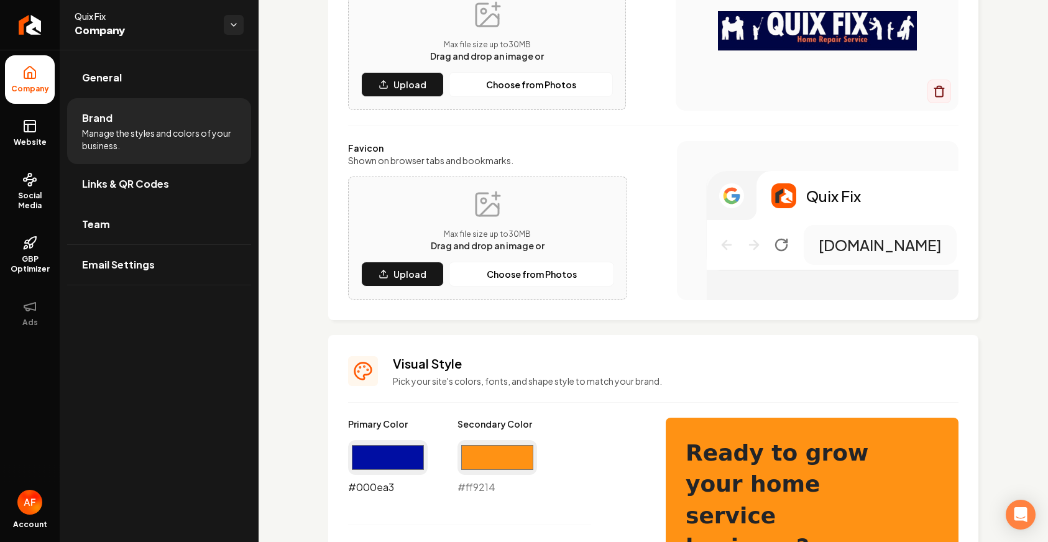
click at [393, 472] on input "#000ea3" at bounding box center [388, 457] width 80 height 35
type input "#000644"
click at [678, 238] on div "Quix Fix [DOMAIN_NAME]" at bounding box center [818, 220] width 282 height 159
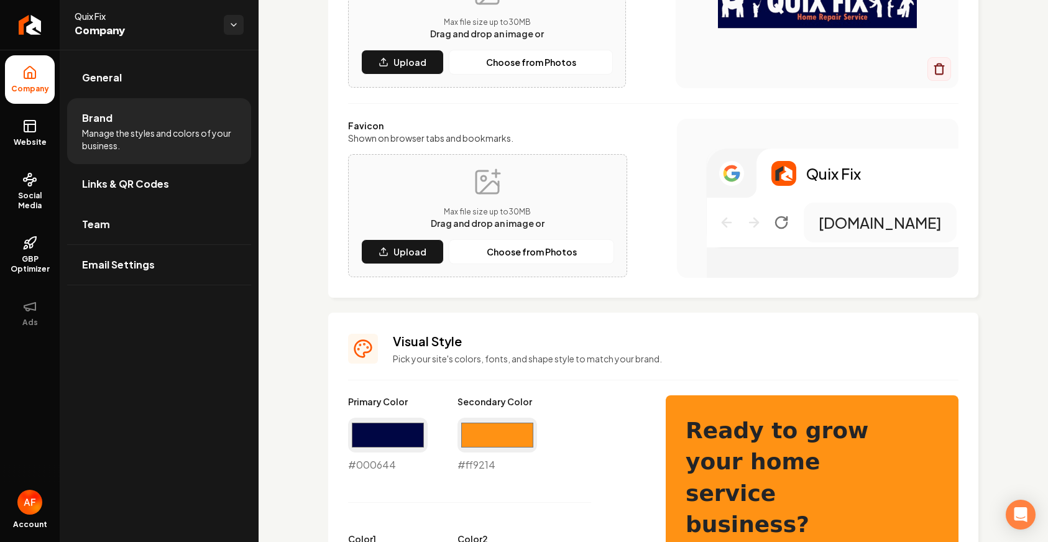
scroll to position [833, 0]
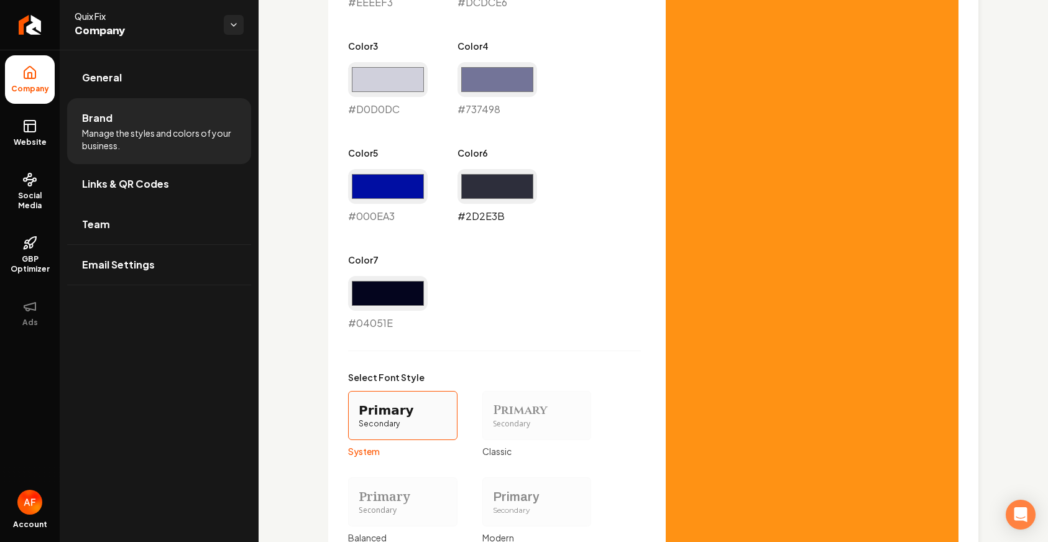
click at [490, 194] on input "#2d2e3b" at bounding box center [497, 186] width 80 height 35
type input "#ff9213"
click at [615, 280] on div "Primary Color #000644 #000644 Secondary Color #ff9214 #ff9214 Color 1 #eeeef3 #…" at bounding box center [494, 63] width 293 height 535
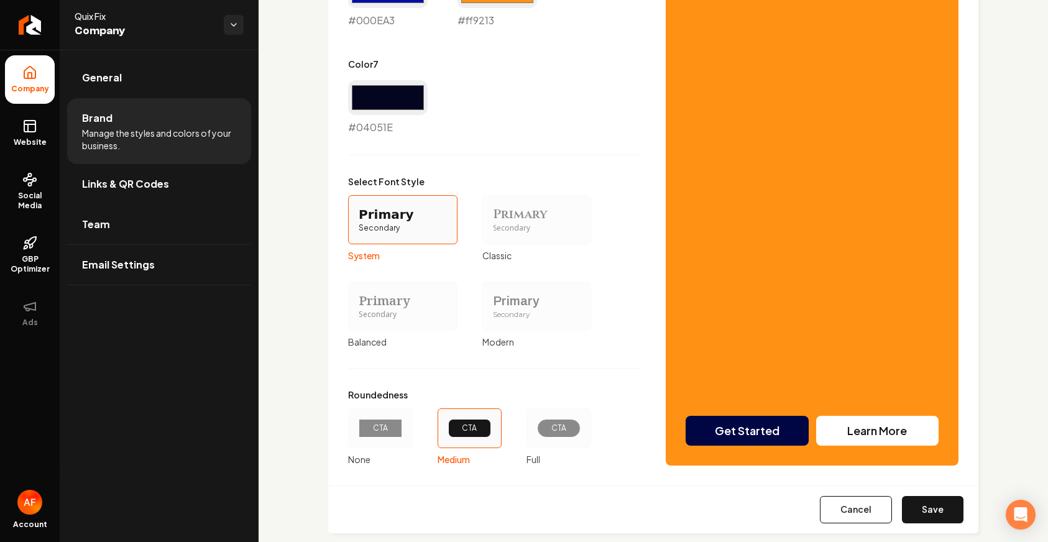
scroll to position [1049, 0]
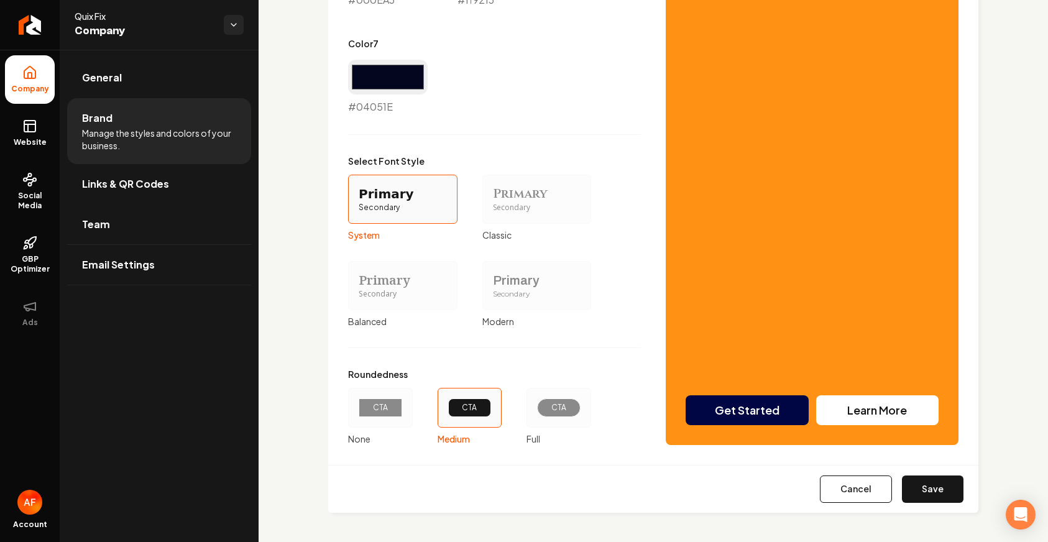
click at [556, 403] on div "CTA" at bounding box center [559, 408] width 22 height 10
click at [536, 403] on button "CTA Full" at bounding box center [531, 408] width 10 height 10
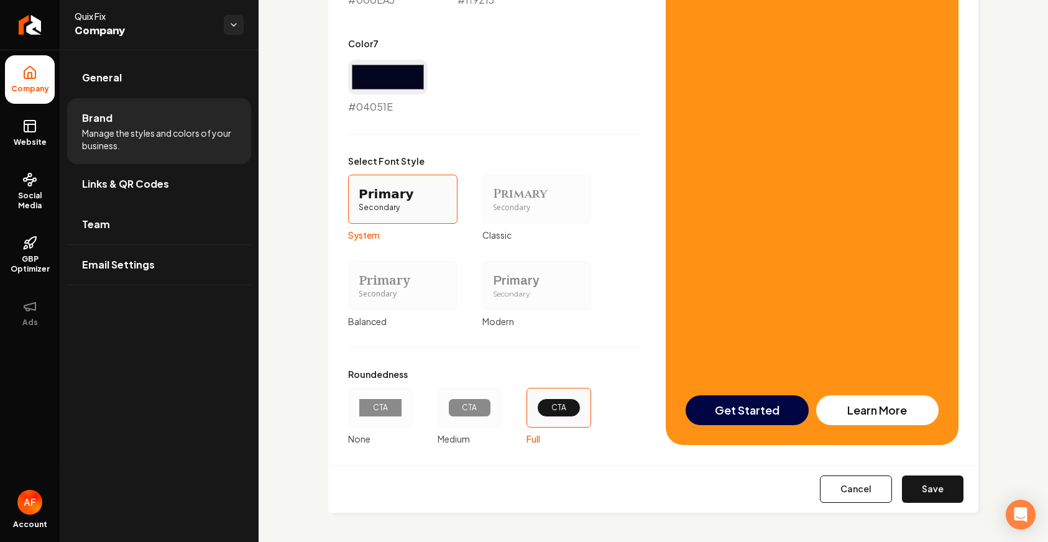
click at [911, 468] on div "Cancel Save" at bounding box center [653, 489] width 650 height 48
click at [917, 486] on button "Save" at bounding box center [933, 489] width 62 height 27
type input "#eeeef3"
type input "#dcdce6"
type input "#d0d0dc"
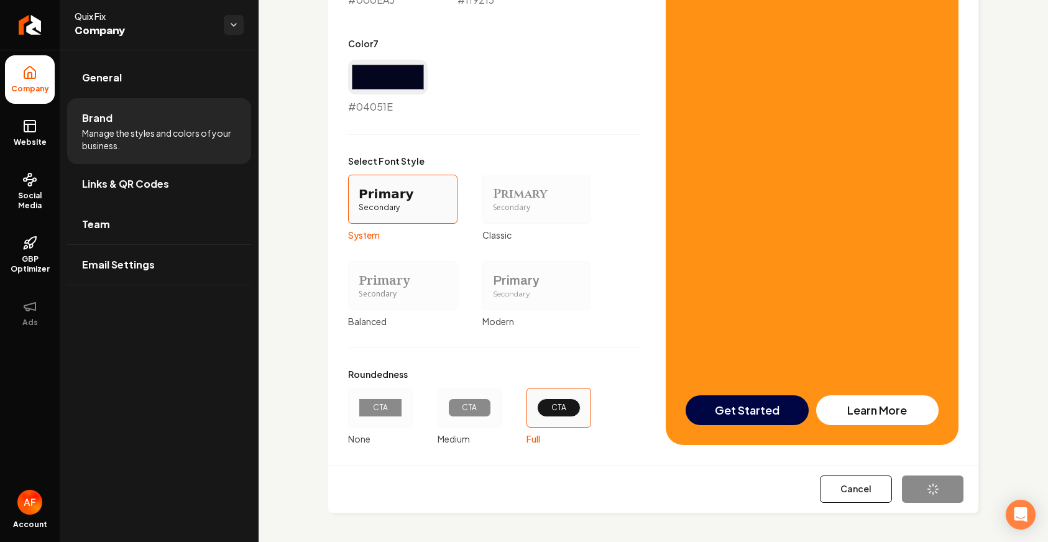
type input "#000ea3"
type input "#04051e"
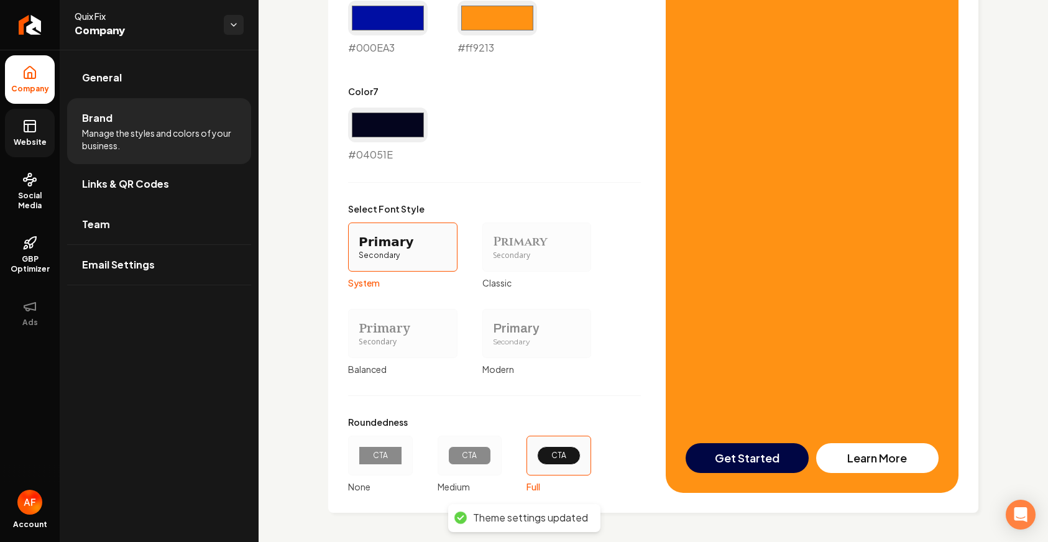
click at [32, 125] on icon at bounding box center [29, 126] width 15 height 15
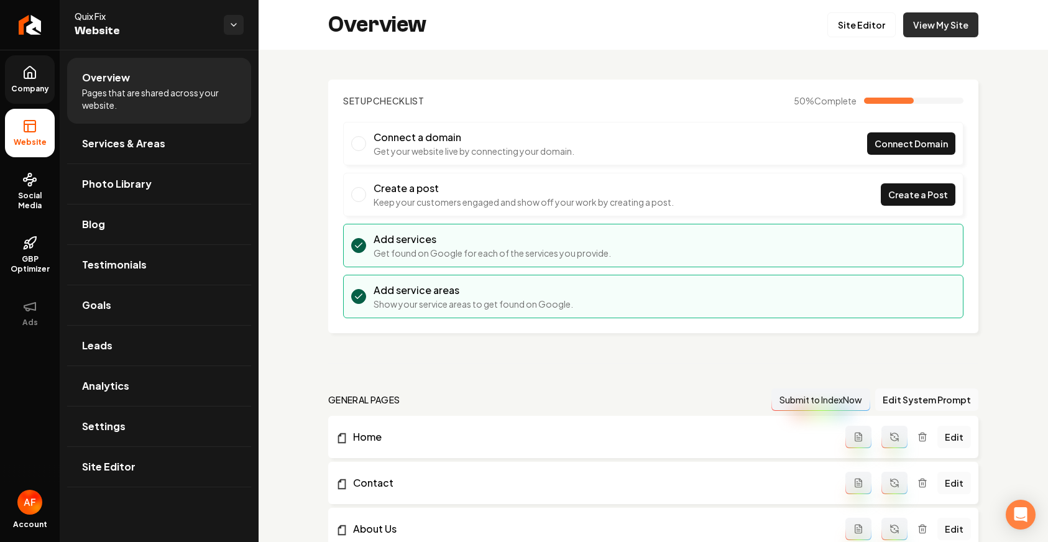
click at [923, 23] on link "View My Site" at bounding box center [940, 24] width 75 height 25
click at [883, 27] on link "Site Editor" at bounding box center [861, 24] width 68 height 25
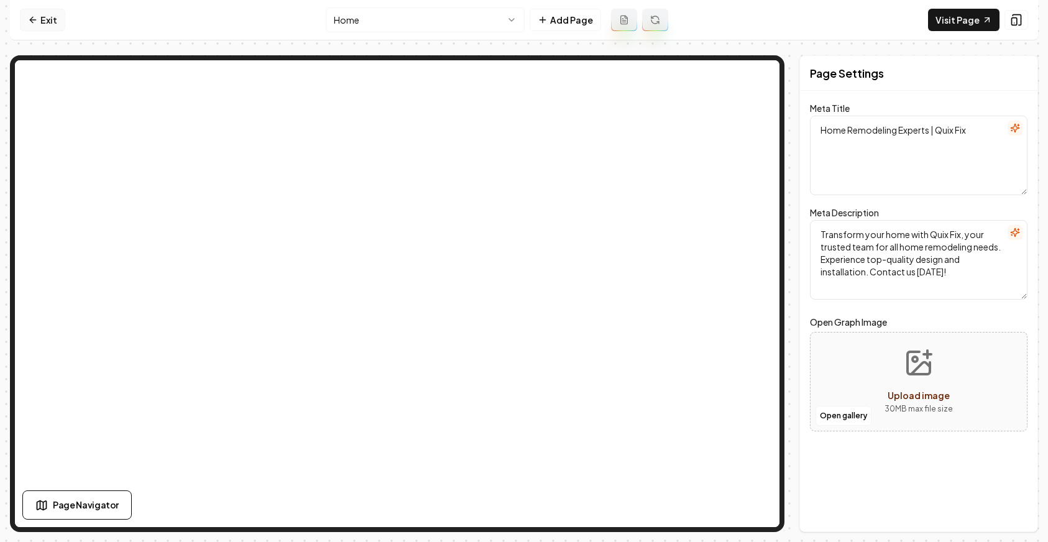
click at [40, 14] on link "Exit" at bounding box center [42, 20] width 45 height 22
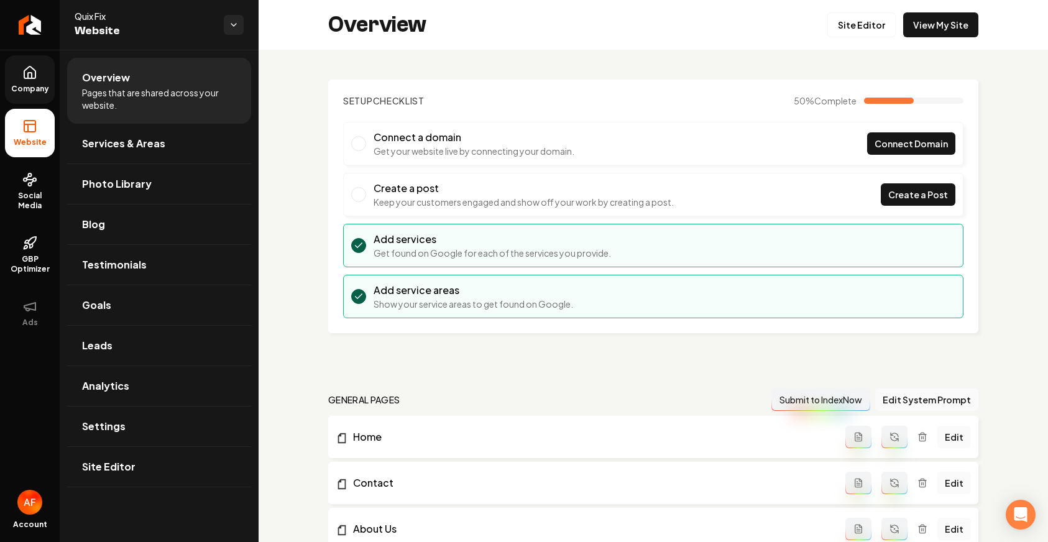
click at [29, 72] on icon at bounding box center [29, 72] width 15 height 15
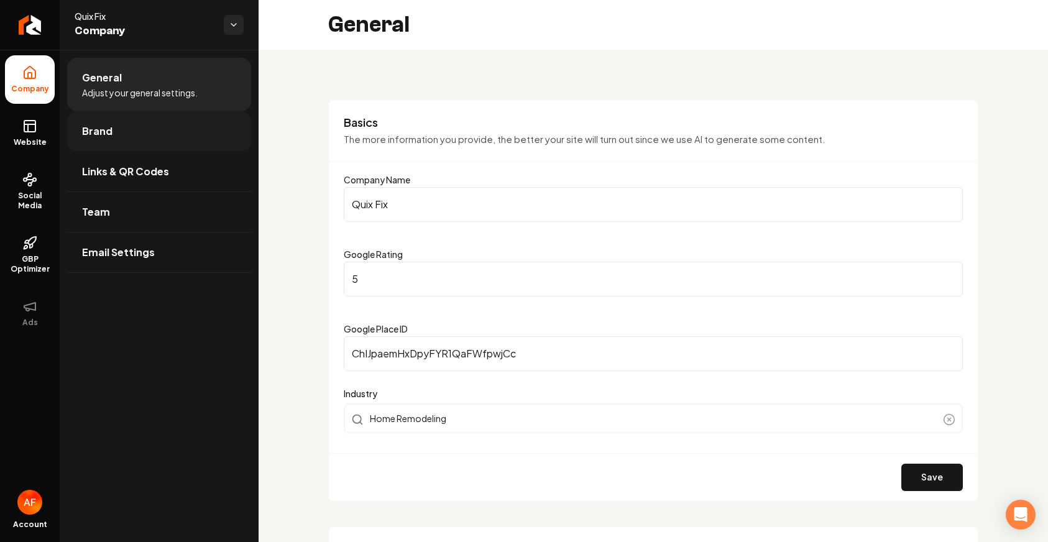
click at [129, 134] on link "Brand" at bounding box center [159, 131] width 184 height 40
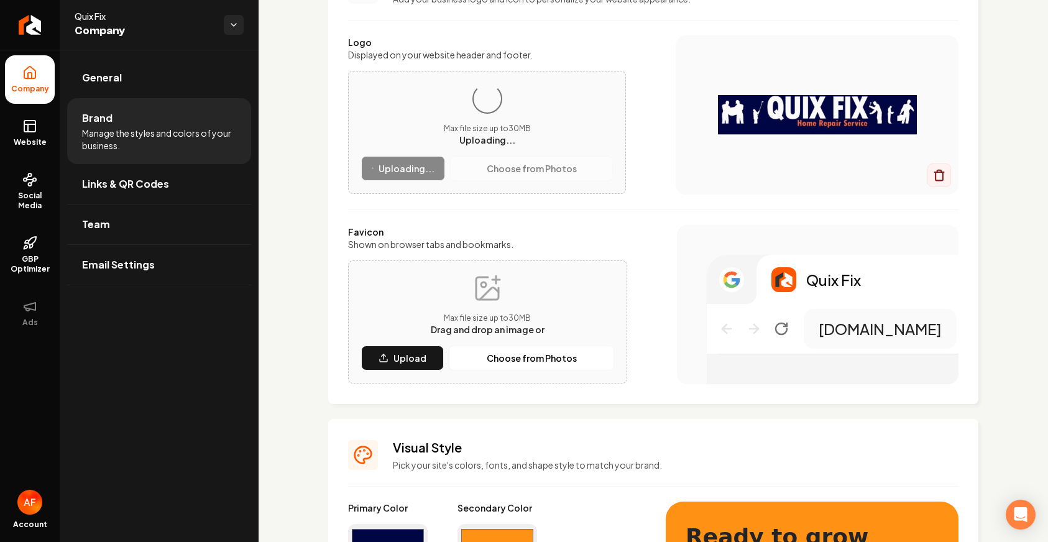
scroll to position [141, 0]
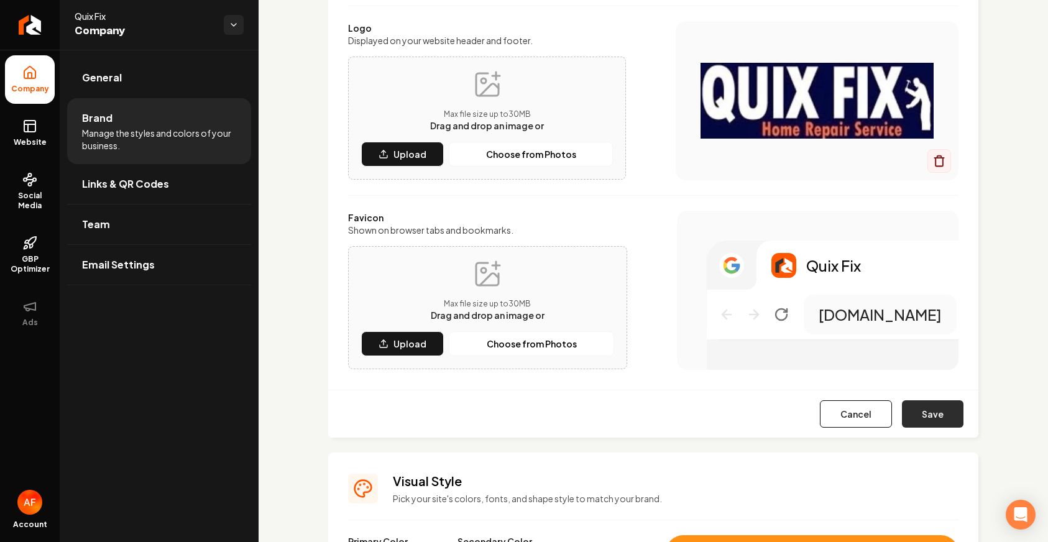
click at [923, 425] on button "Save" at bounding box center [933, 413] width 62 height 27
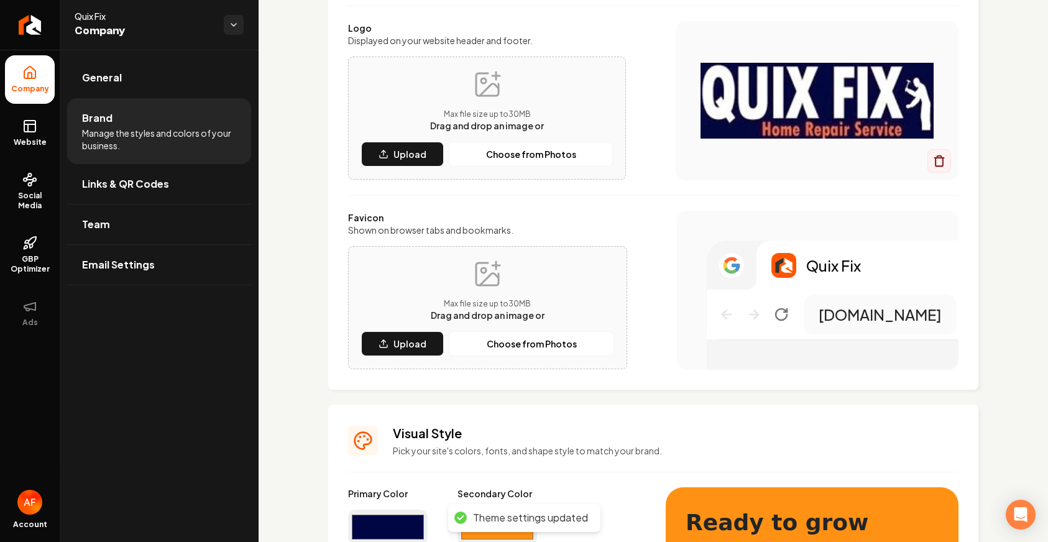
click at [364, 536] on input "#000644" at bounding box center [388, 527] width 80 height 35
type input "#020640"
click at [623, 361] on div "Max file size up to 30 MB Drag and drop an image or Upload Choose from Photos" at bounding box center [487, 307] width 279 height 123
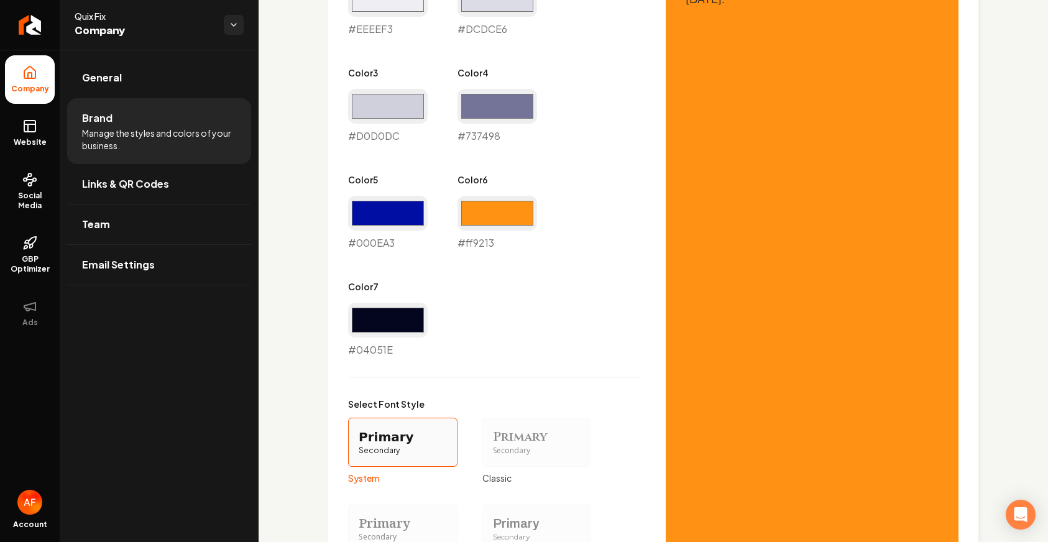
scroll to position [1049, 0]
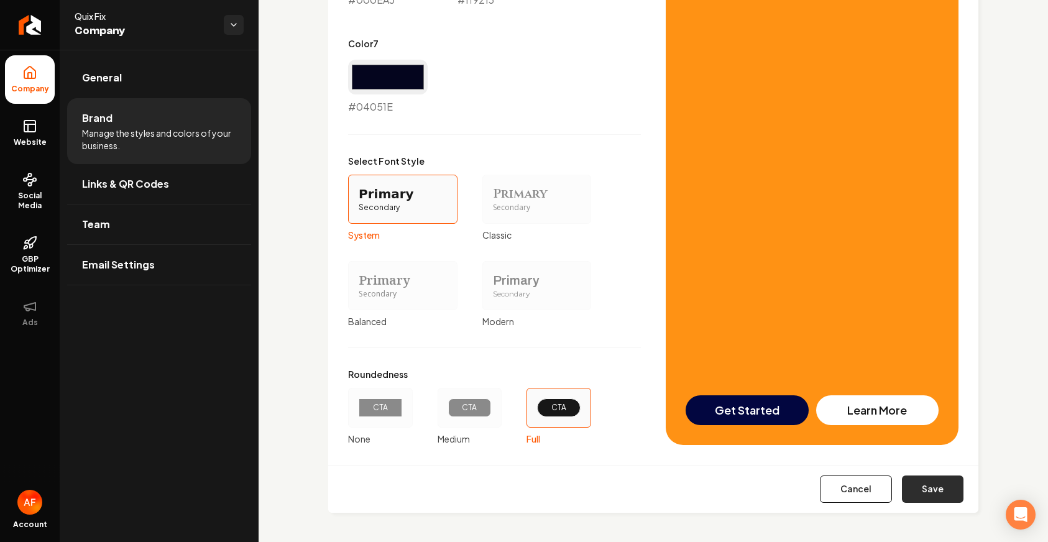
click at [916, 484] on button "Save" at bounding box center [933, 489] width 62 height 27
type input "#eeeef3"
type input "#dcdce6"
type input "#d0d0dc"
type input "#000ea3"
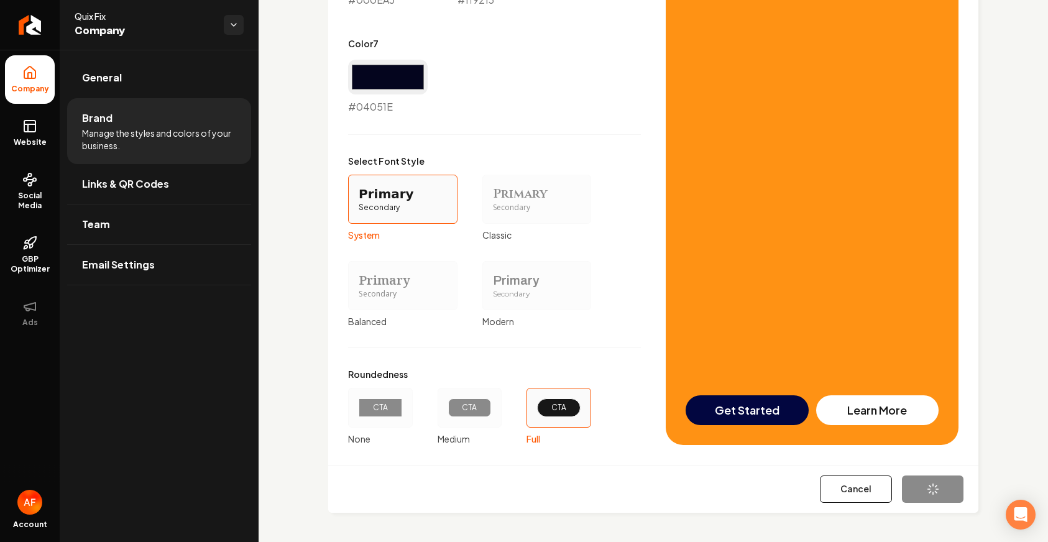
type input "#04051e"
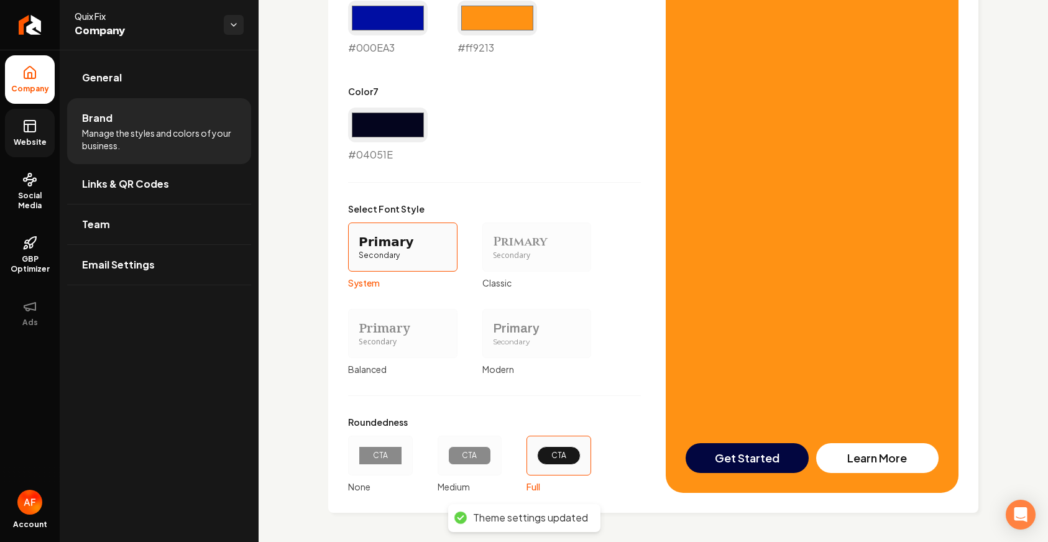
click at [24, 126] on rect at bounding box center [29, 126] width 11 height 11
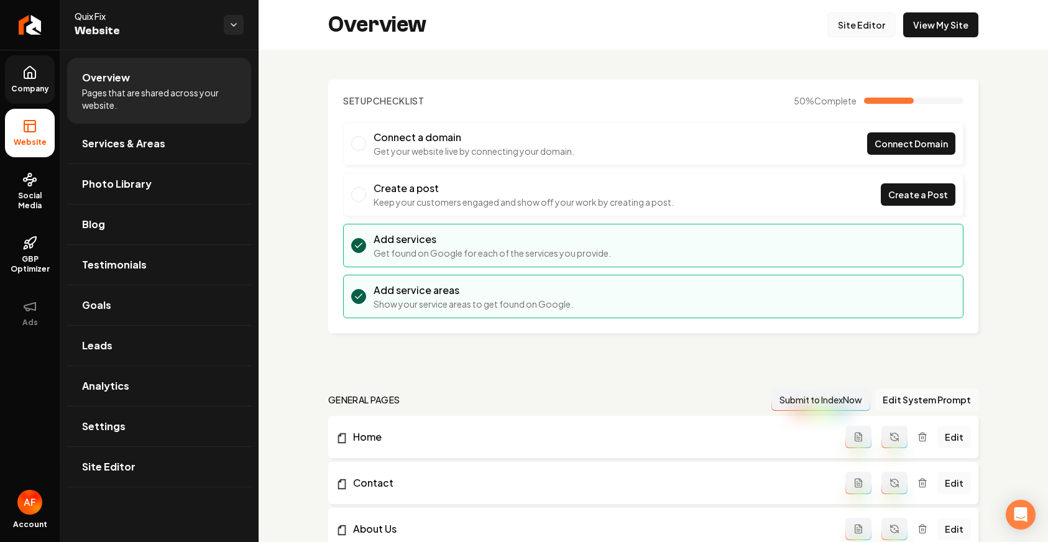
click at [873, 23] on link "Site Editor" at bounding box center [861, 24] width 68 height 25
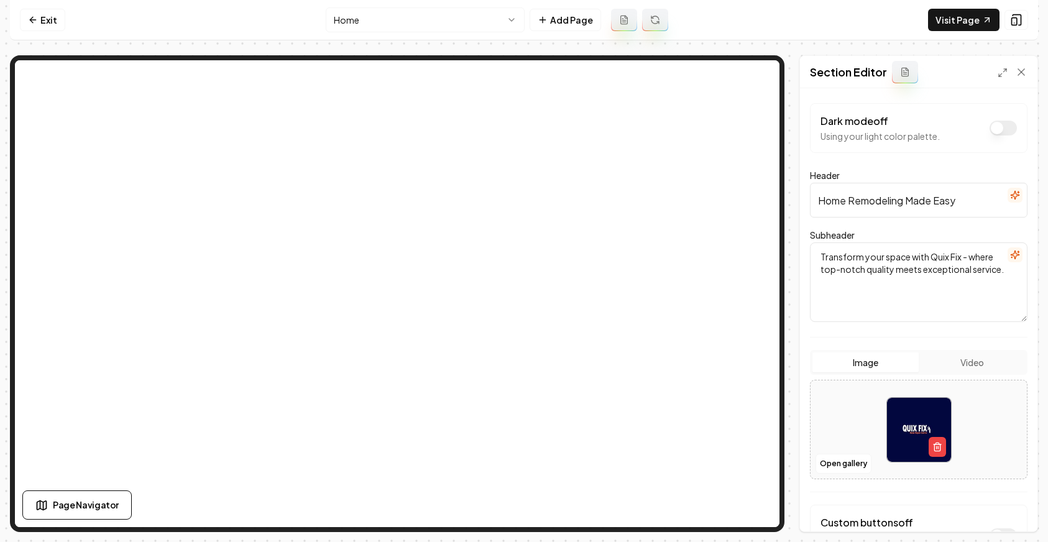
click at [821, 204] on input "Home Remodeling Made Easy" at bounding box center [919, 200] width 218 height 35
drag, startPoint x: 820, startPoint y: 201, endPoint x: 887, endPoint y: 208, distance: 66.9
click at [887, 208] on input "Home Remodeling Made Easy" at bounding box center [919, 200] width 218 height 35
click at [850, 203] on input "Home Remodeling Made Easy" at bounding box center [919, 200] width 218 height 35
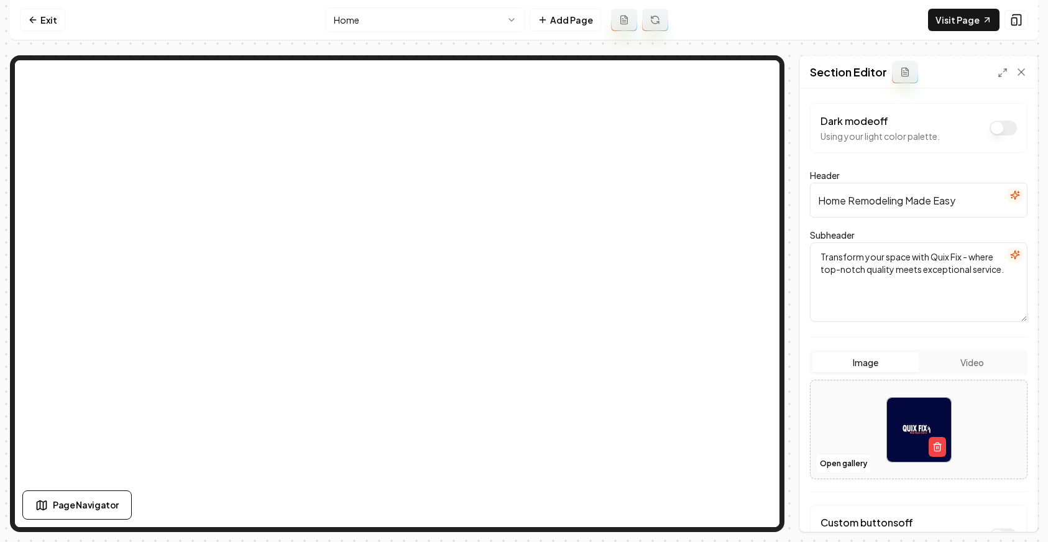
drag, startPoint x: 847, startPoint y: 196, endPoint x: 893, endPoint y: 200, distance: 46.7
click at [893, 200] on input "Home Remodeling Made Easy" at bounding box center [919, 200] width 218 height 35
click at [905, 201] on input "Home Remodeling Made Easy" at bounding box center [919, 200] width 218 height 35
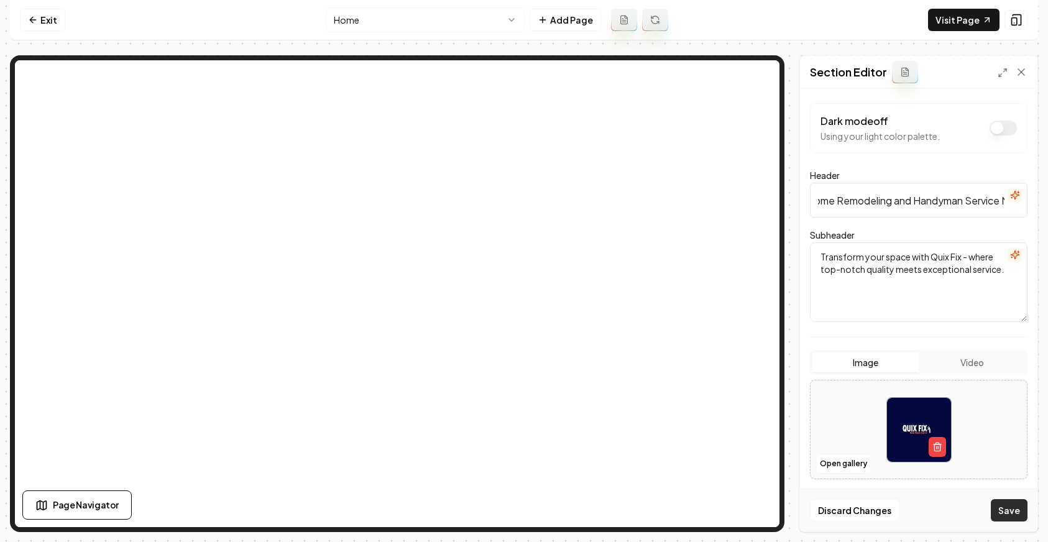
type input "Home Remodeling and Handyman Service Made Easy"
click at [923, 517] on button "Save" at bounding box center [1009, 510] width 37 height 22
click at [923, 367] on button "Video" at bounding box center [972, 362] width 106 height 20
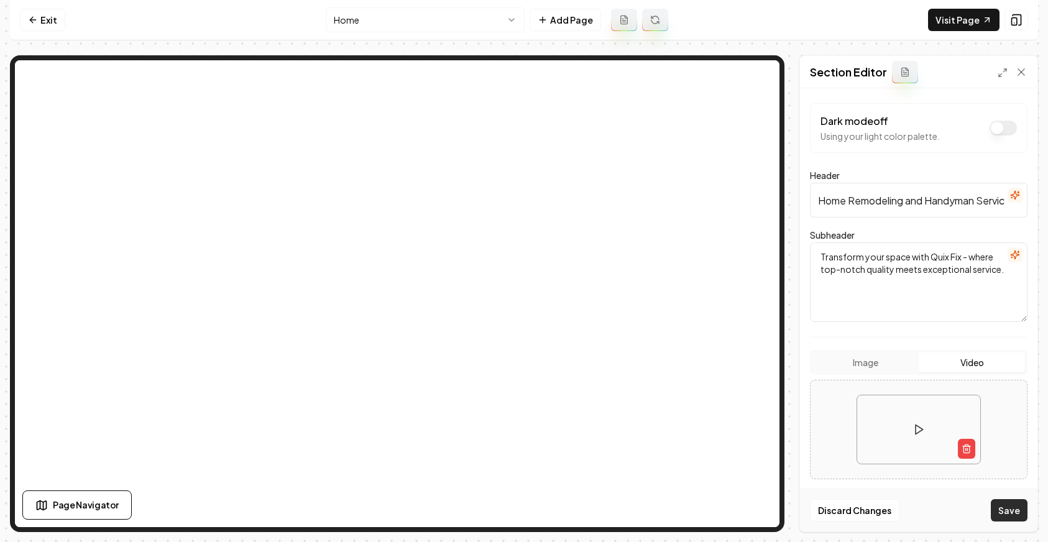
click at [923, 510] on button "Save" at bounding box center [1009, 510] width 37 height 22
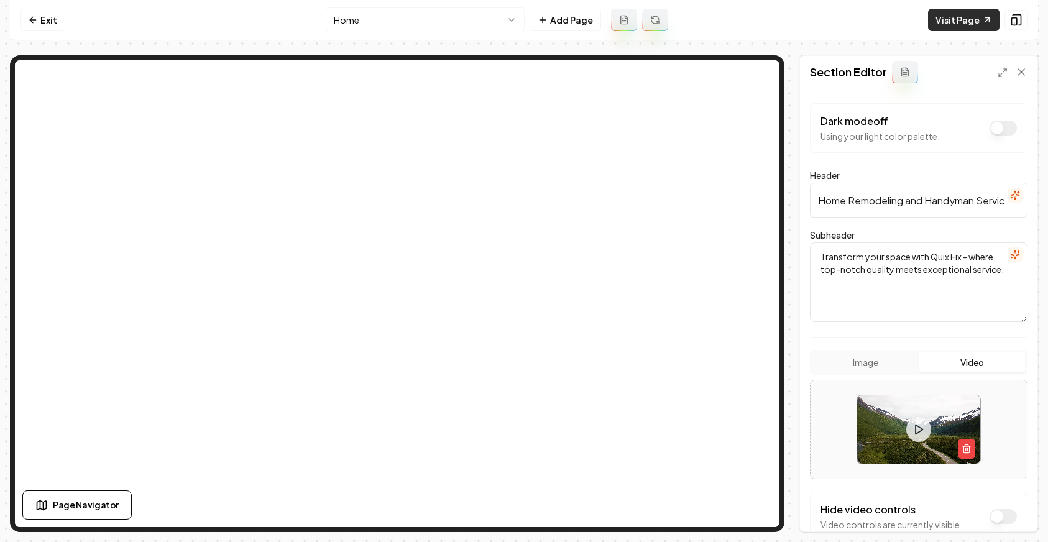
click at [923, 26] on link "Visit Page" at bounding box center [963, 20] width 71 height 22
click at [53, 25] on link "Exit" at bounding box center [42, 20] width 45 height 22
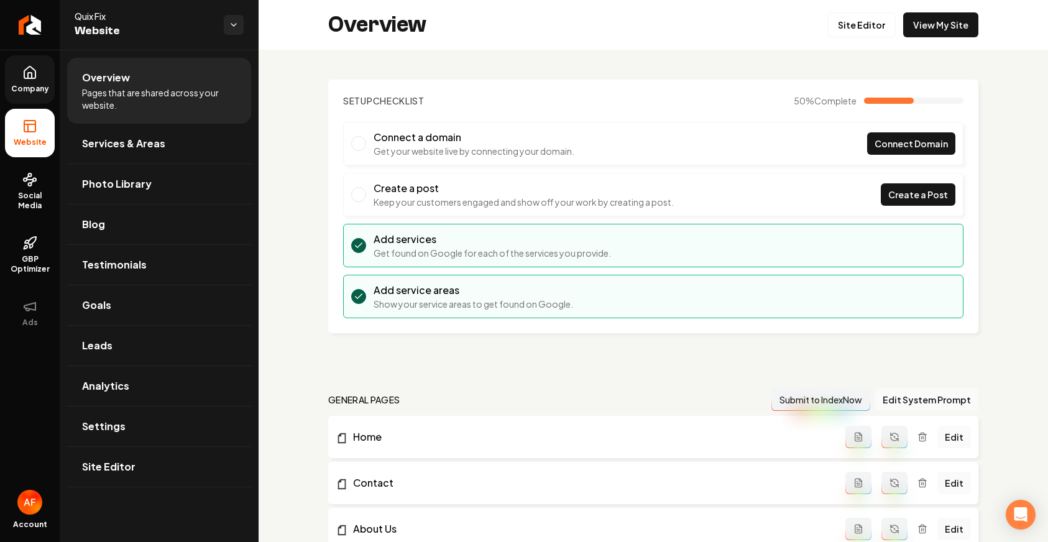
click at [33, 92] on span "Company" at bounding box center [30, 89] width 48 height 10
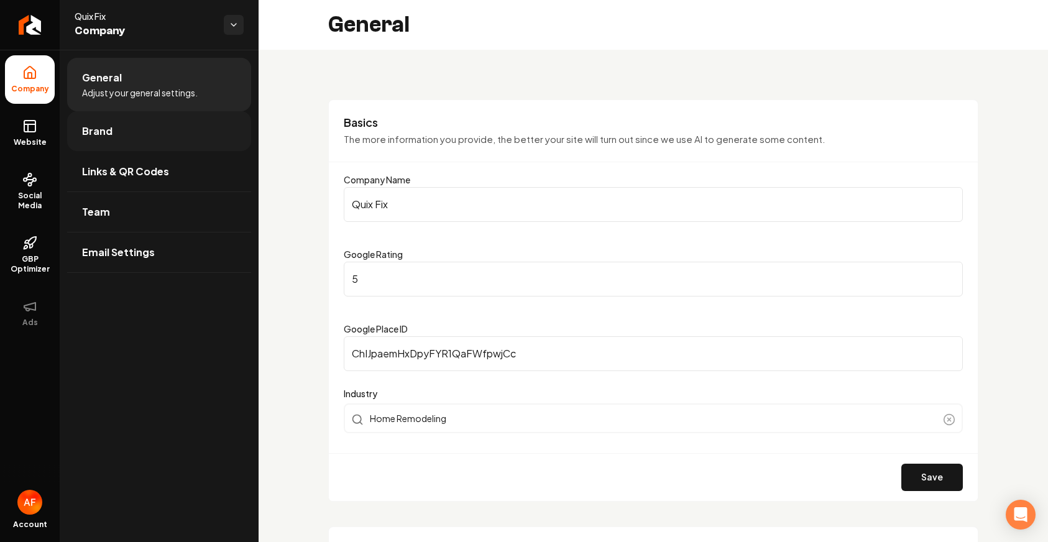
click at [137, 136] on link "Brand" at bounding box center [159, 131] width 184 height 40
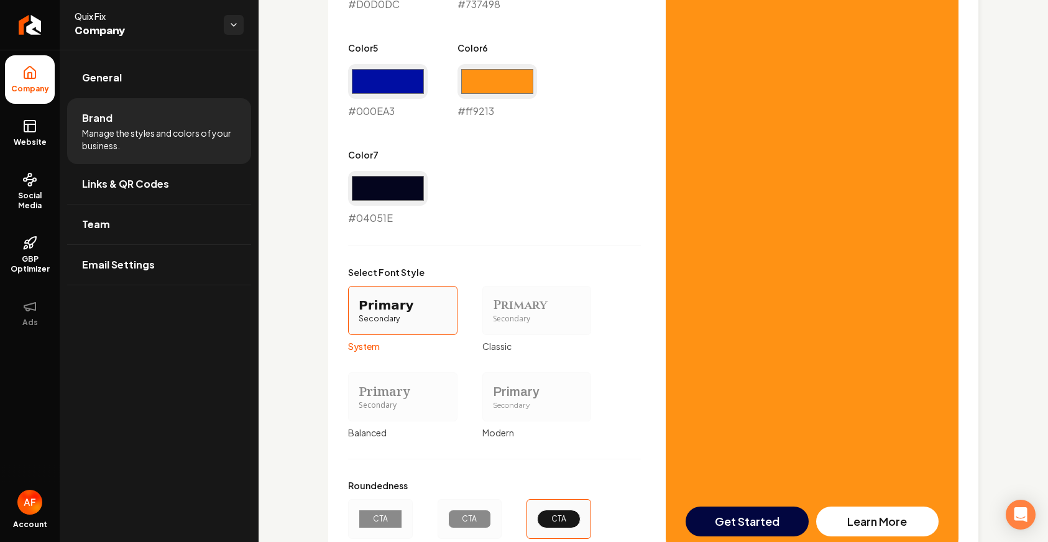
scroll to position [1001, 0]
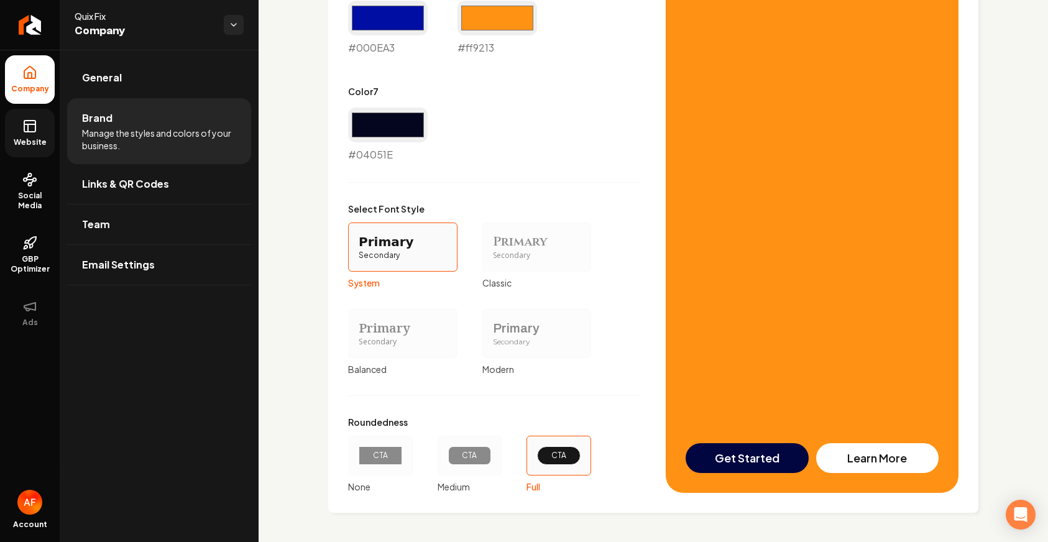
click at [49, 142] on span "Website" at bounding box center [30, 142] width 43 height 10
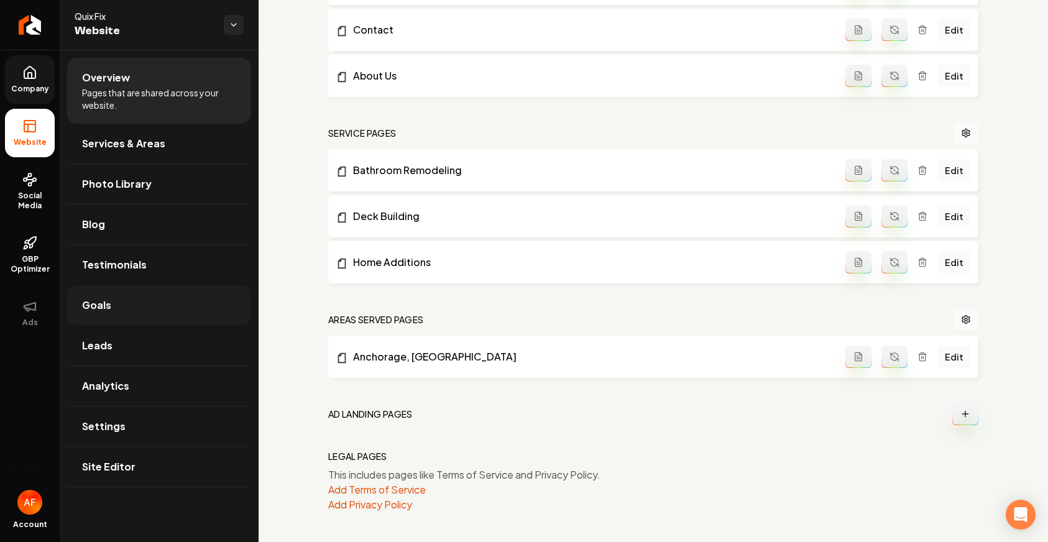
click at [167, 301] on link "Goals" at bounding box center [159, 305] width 184 height 40
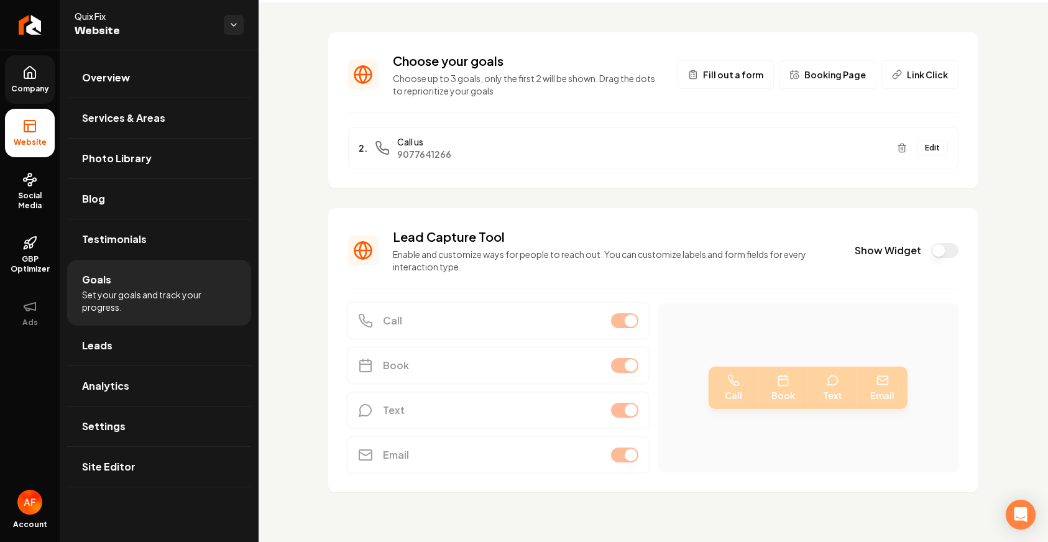
click at [923, 247] on button "Show Widget" at bounding box center [944, 250] width 27 height 15
